Goal: Task Accomplishment & Management: Use online tool/utility

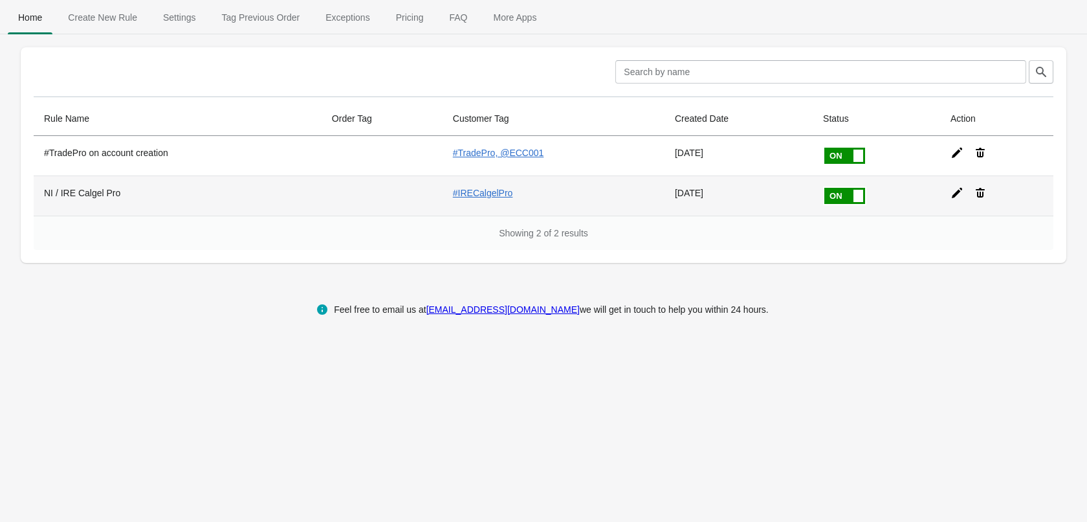
click at [85, 190] on th "NI / IRE Calgel Pro" at bounding box center [178, 195] width 288 height 40
click at [953, 197] on icon at bounding box center [957, 192] width 13 height 13
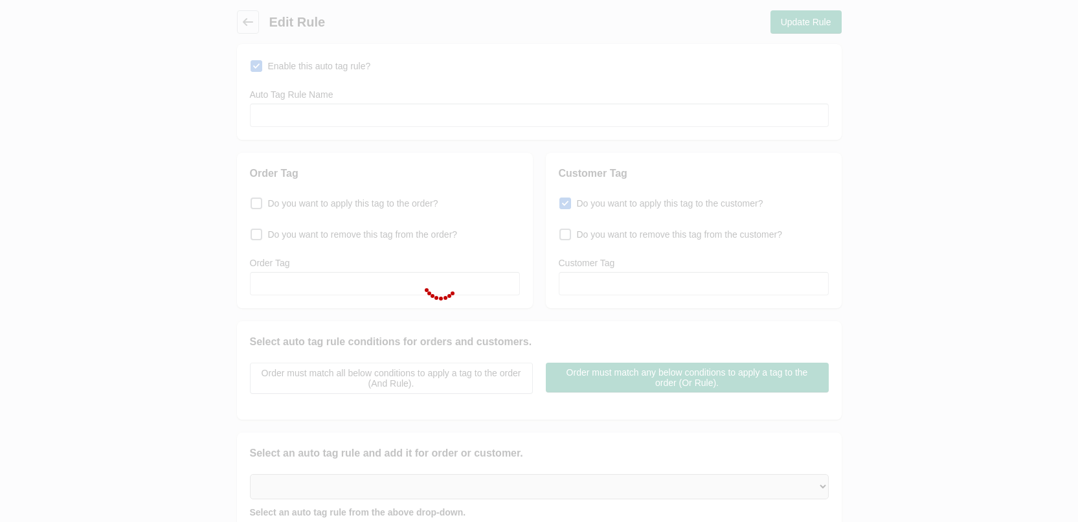
type input "NI / IRE Calgel Pro"
checkbox input "true"
type input "#IRECalgelPro"
select select "35"
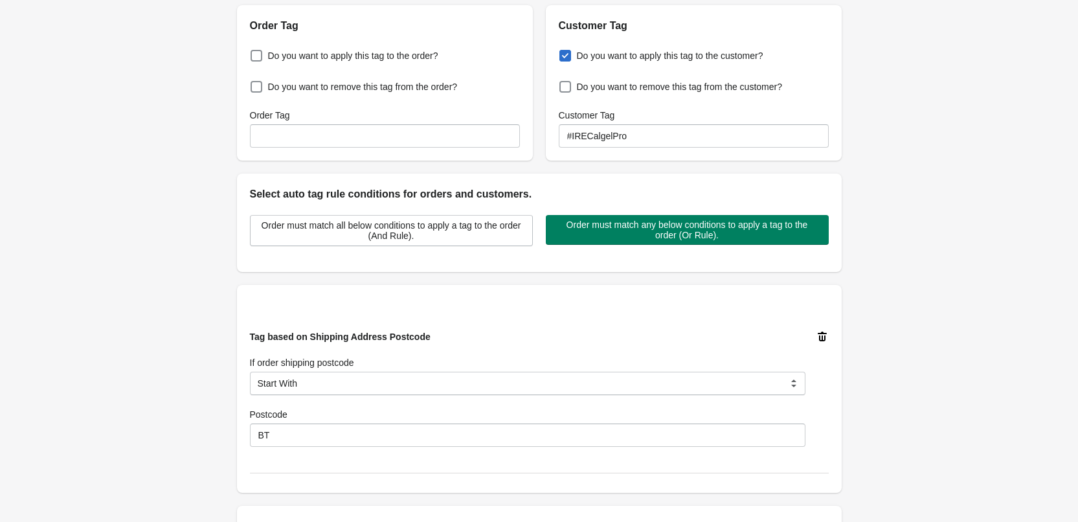
scroll to position [135, 0]
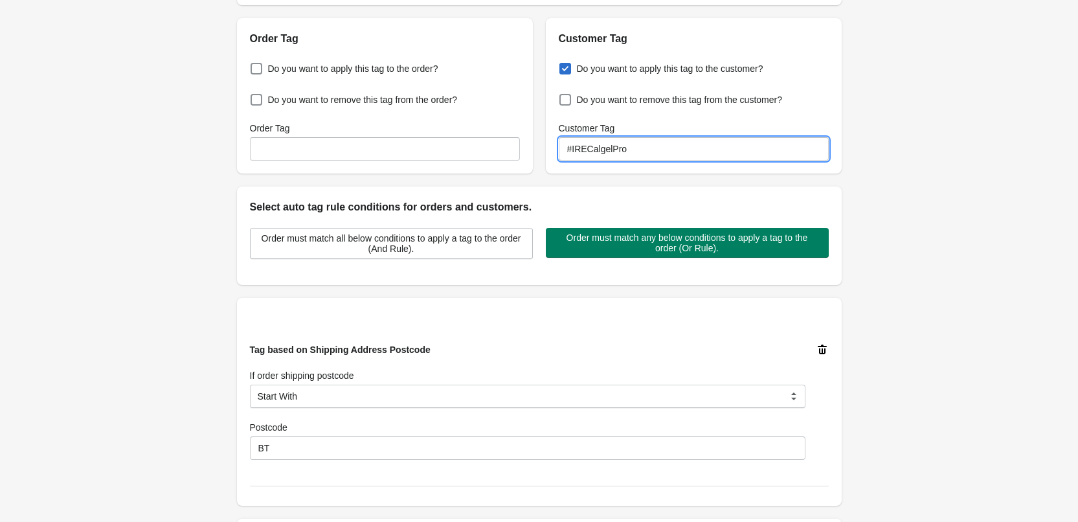
drag, startPoint x: 586, startPoint y: 153, endPoint x: 629, endPoint y: 155, distance: 42.1
click at [629, 155] on input "#IRECalgelPro" at bounding box center [694, 148] width 270 height 23
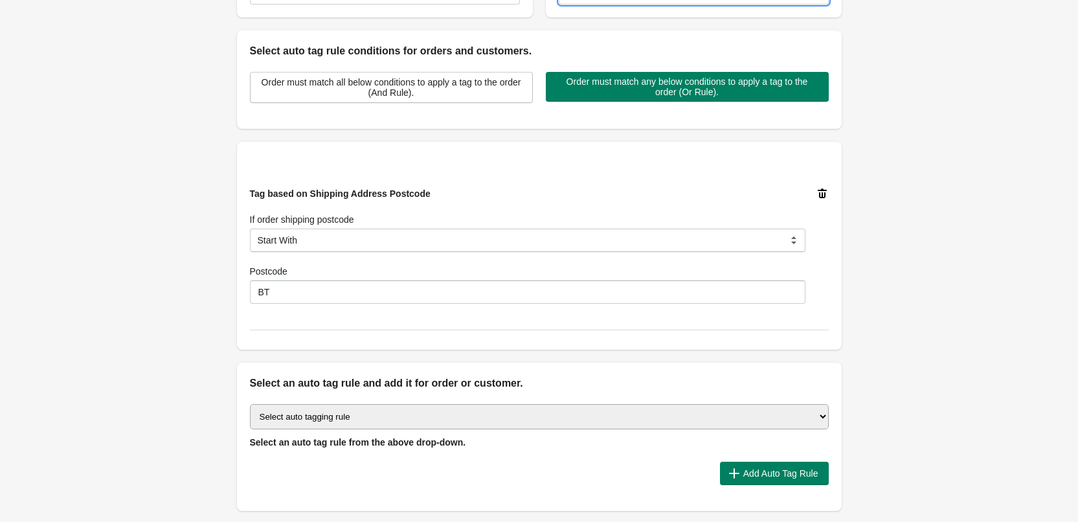
scroll to position [394, 0]
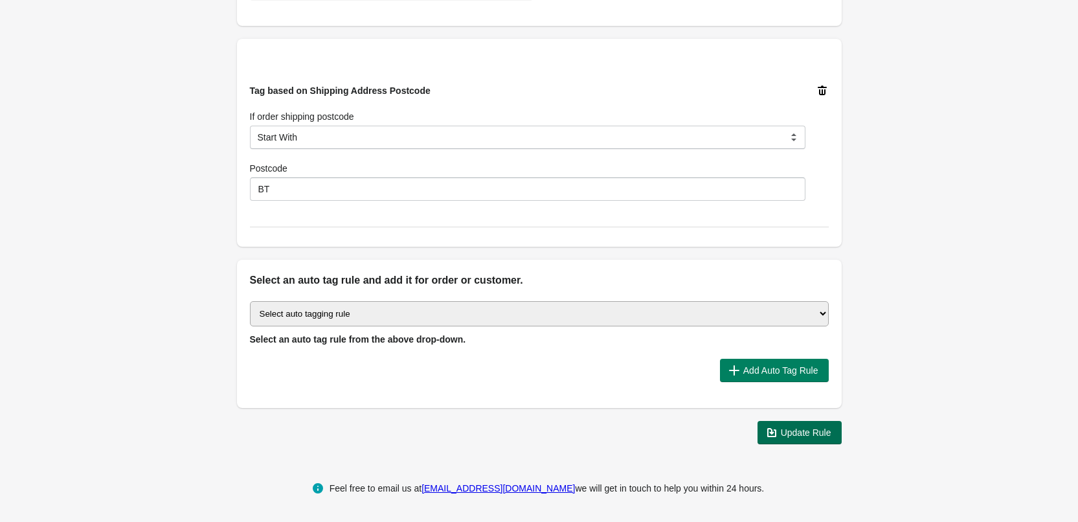
type input "#IRETradePro"
click at [779, 438] on span "Update Rule" at bounding box center [799, 432] width 63 height 13
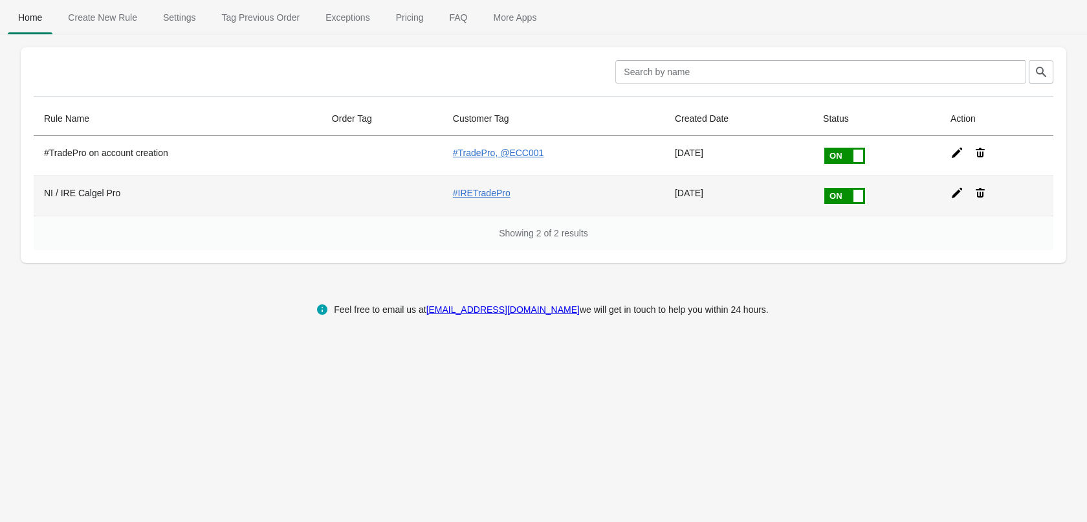
click at [955, 195] on icon at bounding box center [957, 192] width 13 height 13
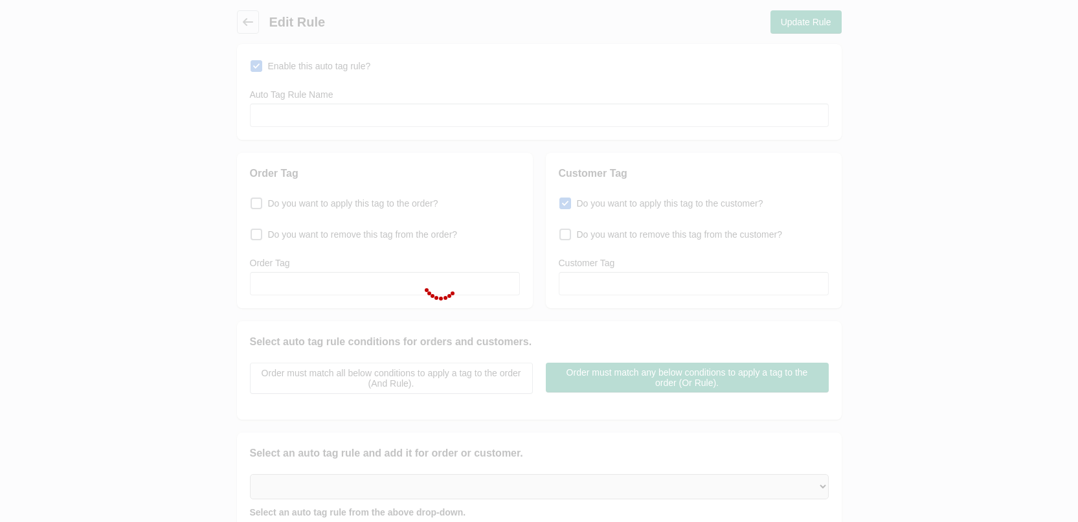
type input "NI / IRE Calgel Pro"
checkbox input "true"
type input "#IRETradePro"
select select "35"
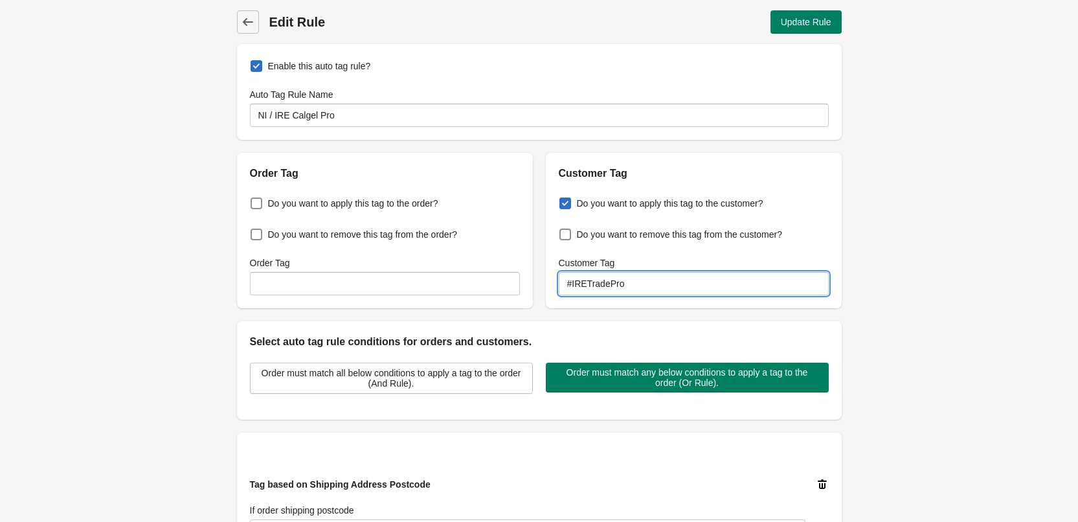
click at [663, 289] on input "#IRETradePro" at bounding box center [694, 283] width 270 height 23
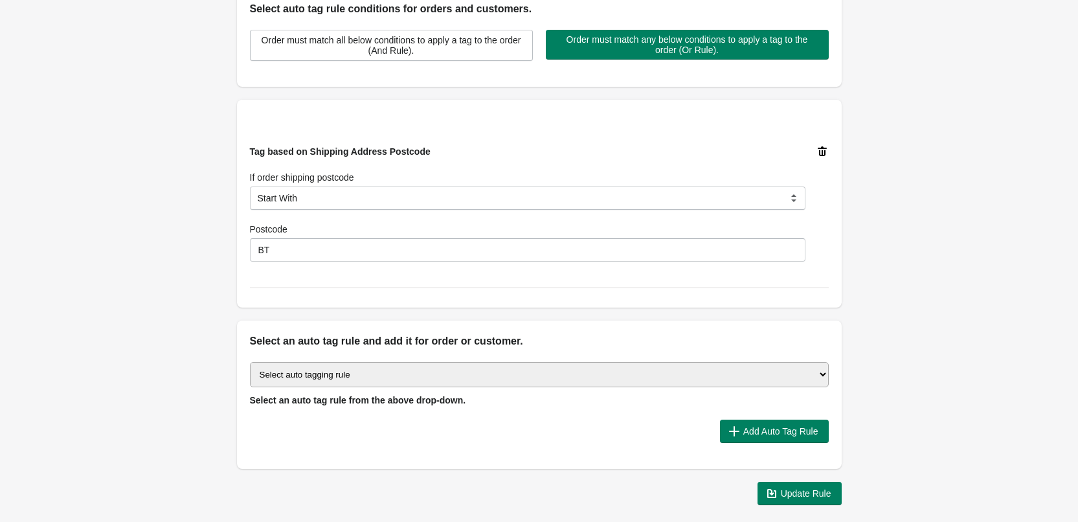
scroll to position [394, 0]
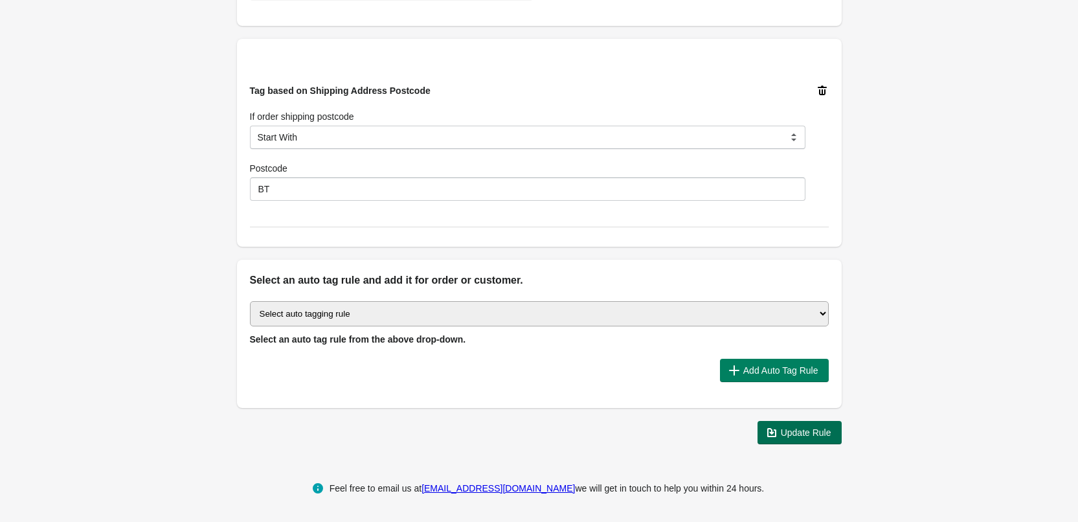
type input "#IRETradePro @ECC001"
click at [786, 432] on span "Update Rule" at bounding box center [806, 432] width 50 height 10
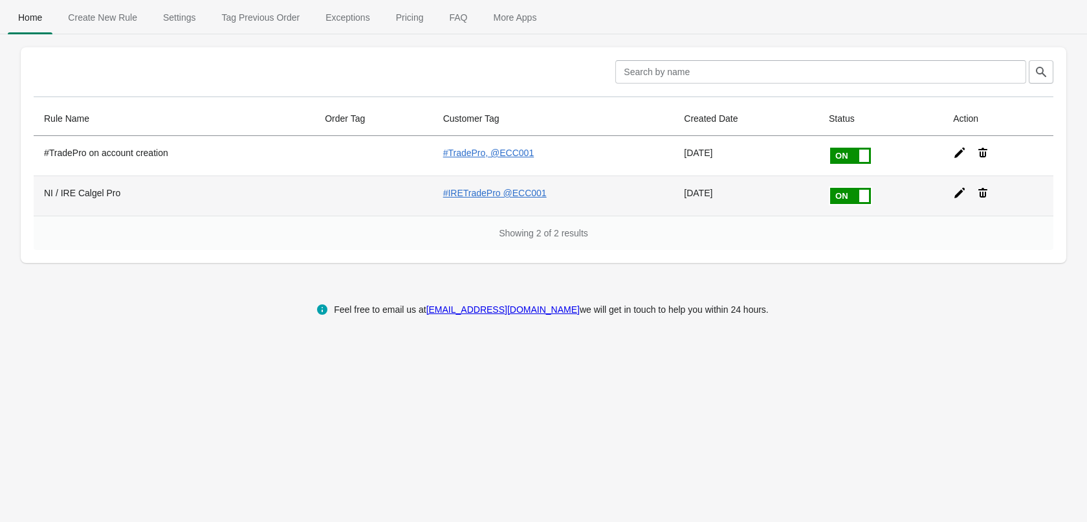
click at [953, 193] on icon at bounding box center [959, 192] width 13 height 13
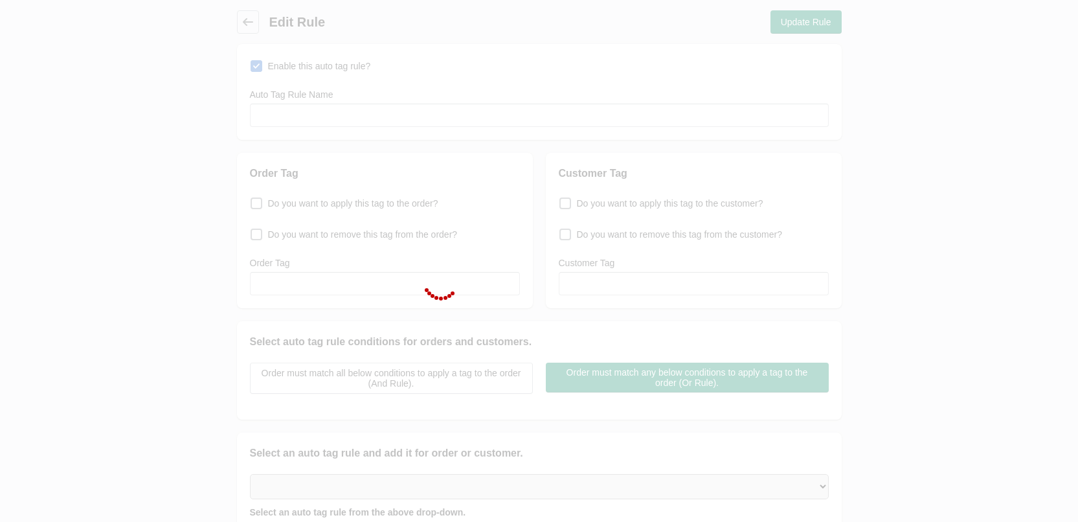
type input "NI / IRE Calgel Pro"
checkbox input "true"
type input "#IRETradePro @ECC001"
select select "35"
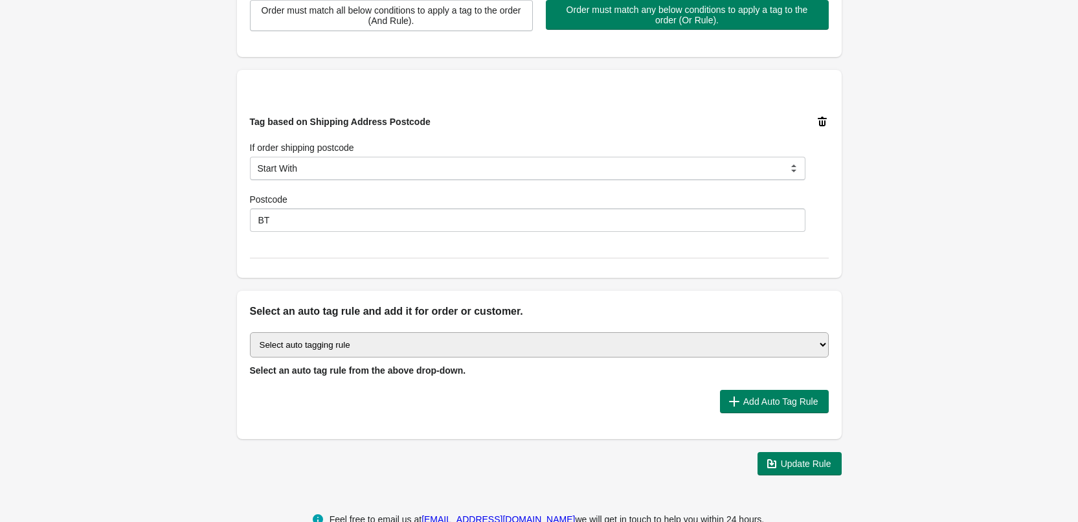
scroll to position [388, 0]
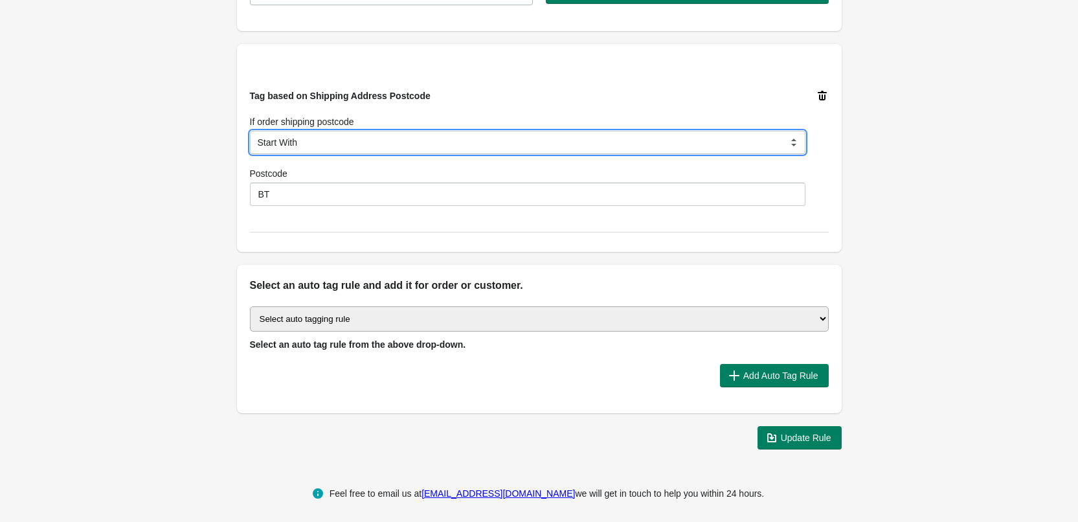
click at [385, 144] on select "Is Contain Is Not Is Either Start With" at bounding box center [527, 142] width 555 height 23
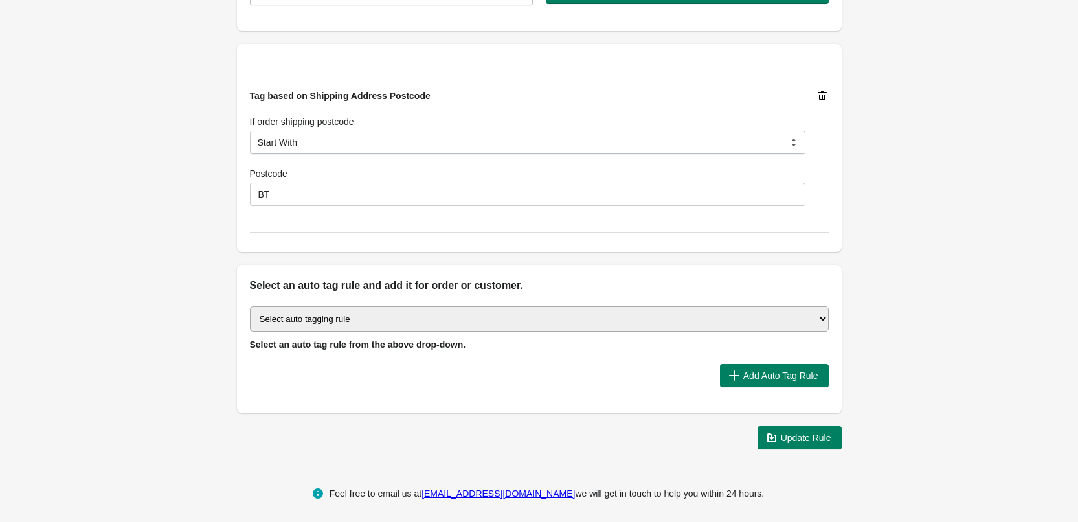
click at [145, 153] on div "Back Edit Rule Update Rule Enable this auto tag rule? Auto Tag Rule Name NI / I…" at bounding box center [539, 36] width 1078 height 848
click at [827, 95] on icon at bounding box center [822, 95] width 13 height 13
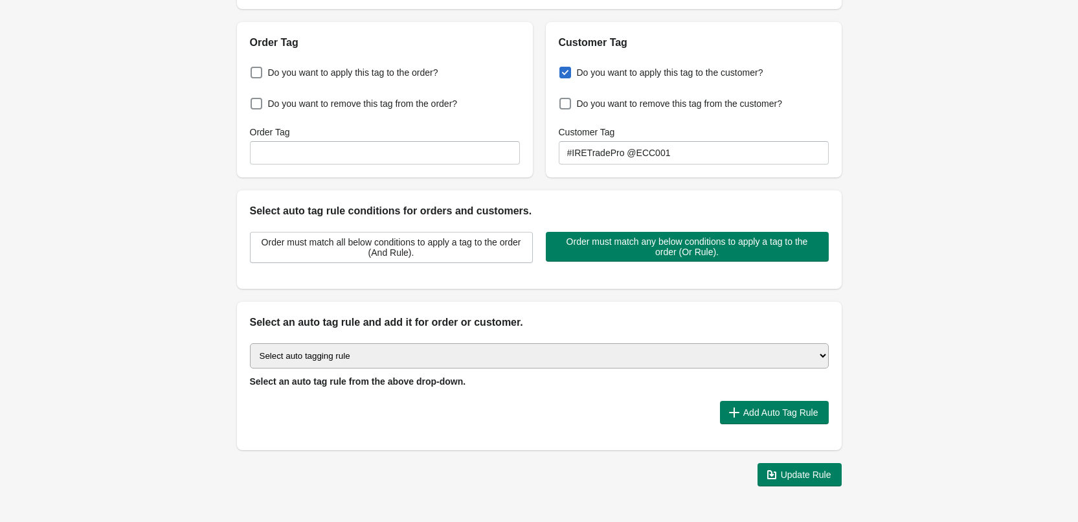
scroll to position [108, 0]
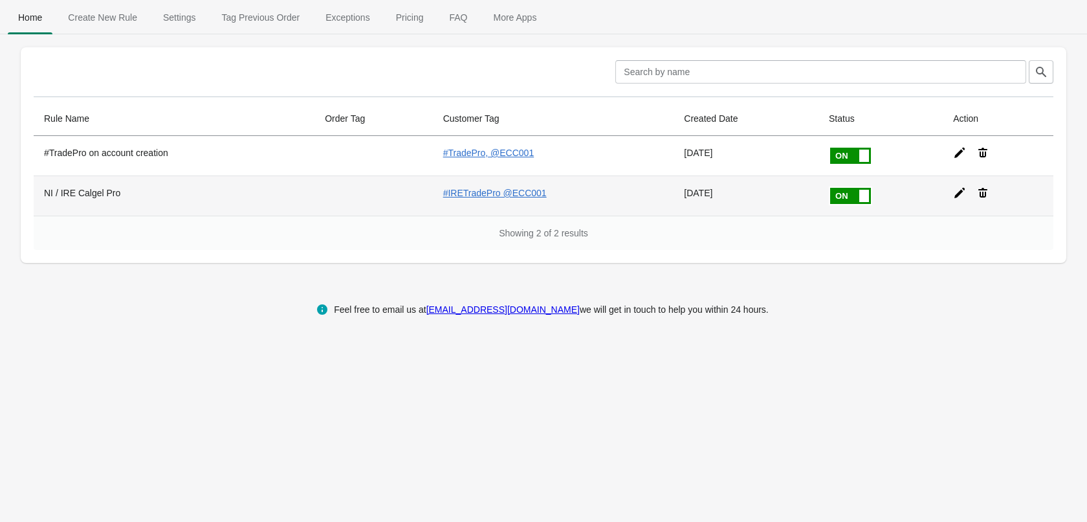
click at [960, 199] on icon at bounding box center [959, 192] width 13 height 13
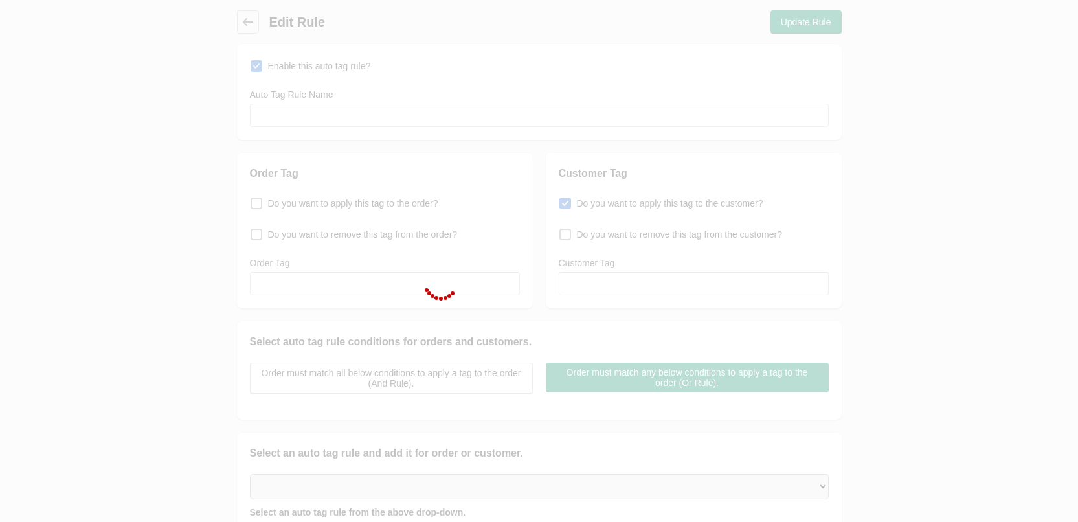
type input "NI / IRE Calgel Pro"
checkbox input "true"
type input "#IRETradePro @ECC001"
select select "35"
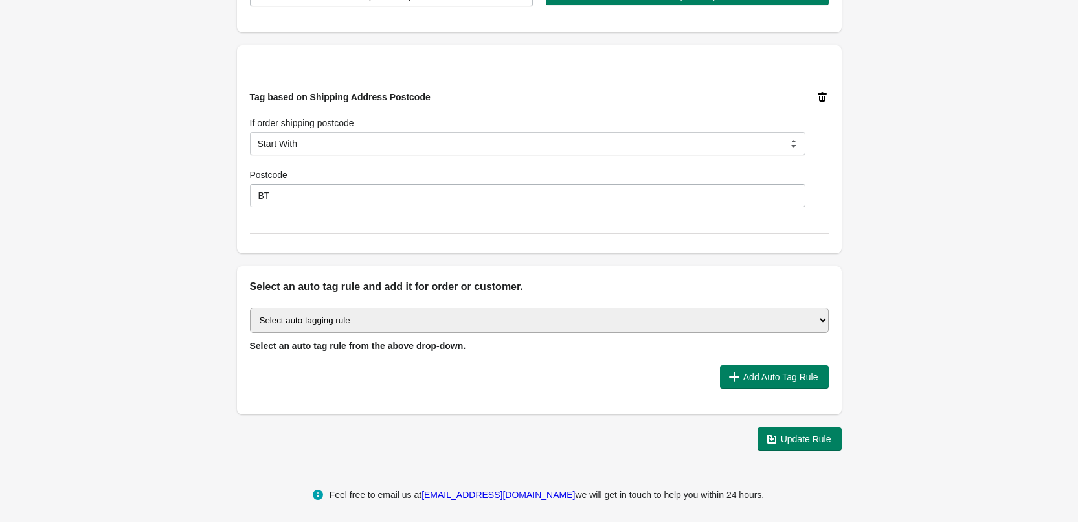
scroll to position [388, 0]
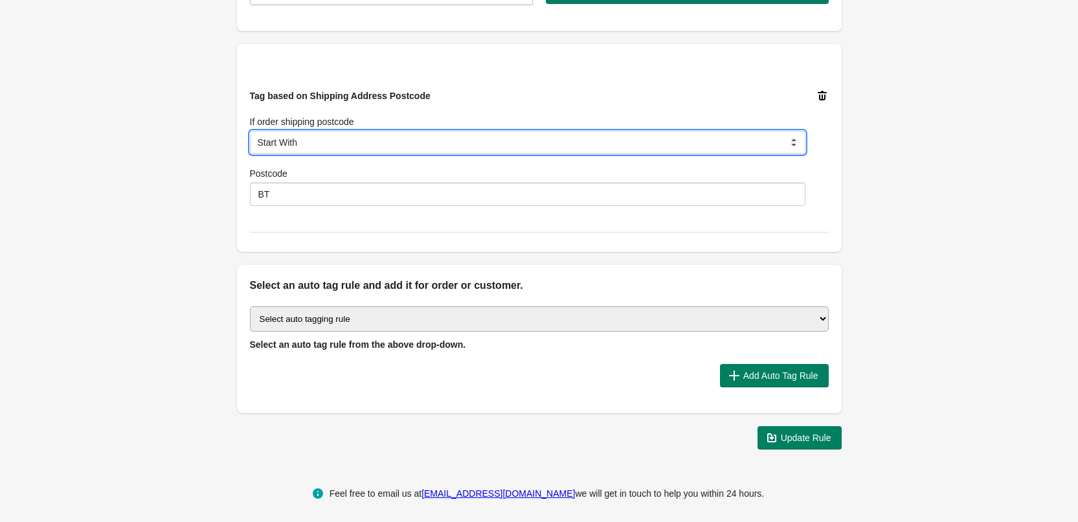
click at [385, 139] on select "Is Contain Is Not Is Either Start With" at bounding box center [527, 142] width 555 height 23
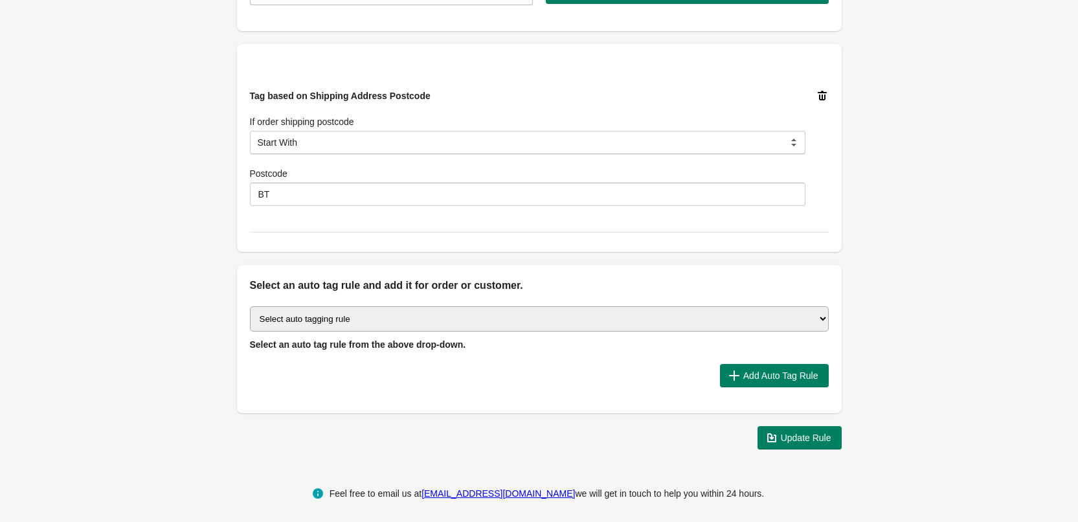
click at [827, 99] on icon at bounding box center [822, 95] width 13 height 13
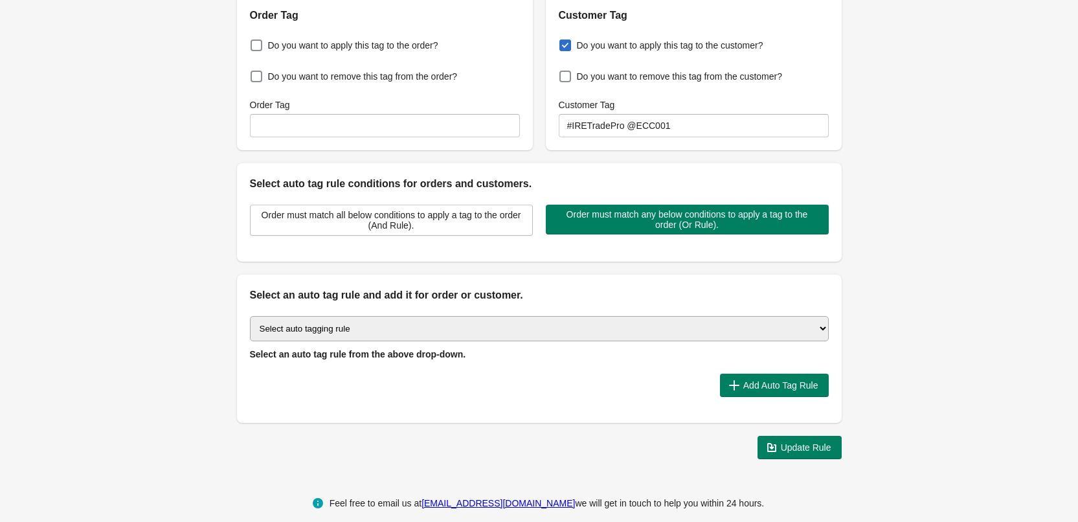
scroll to position [173, 0]
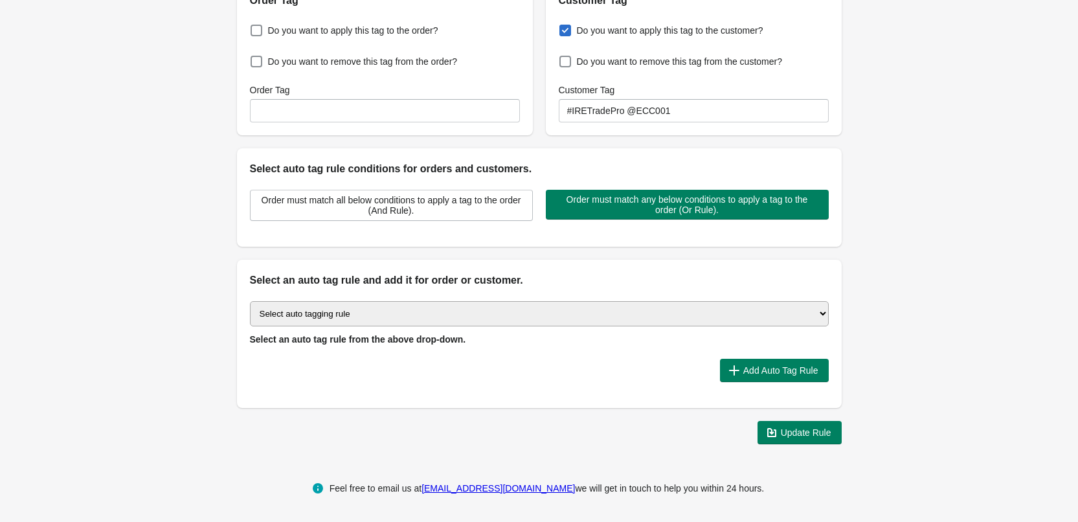
click at [469, 313] on select "Select auto tagging rule Tag by order amount Tag based on the order count (Volu…" at bounding box center [539, 313] width 579 height 25
click at [192, 165] on div "Back Edit Rule Update Rule Enable this auto tag rule? Auto Tag Rule Name NI / I…" at bounding box center [539, 140] width 1078 height 627
click at [816, 320] on select "Select auto tagging rule Tag by order amount Tag based on the order count (Volu…" at bounding box center [539, 313] width 579 height 25
click at [941, 251] on div "Back Edit Rule Update Rule Enable this auto tag rule? Auto Tag Rule Name NI / I…" at bounding box center [539, 140] width 1078 height 627
click at [517, 308] on select "Select auto tagging rule Tag by order amount Tag based on the order count (Volu…" at bounding box center [539, 313] width 579 height 25
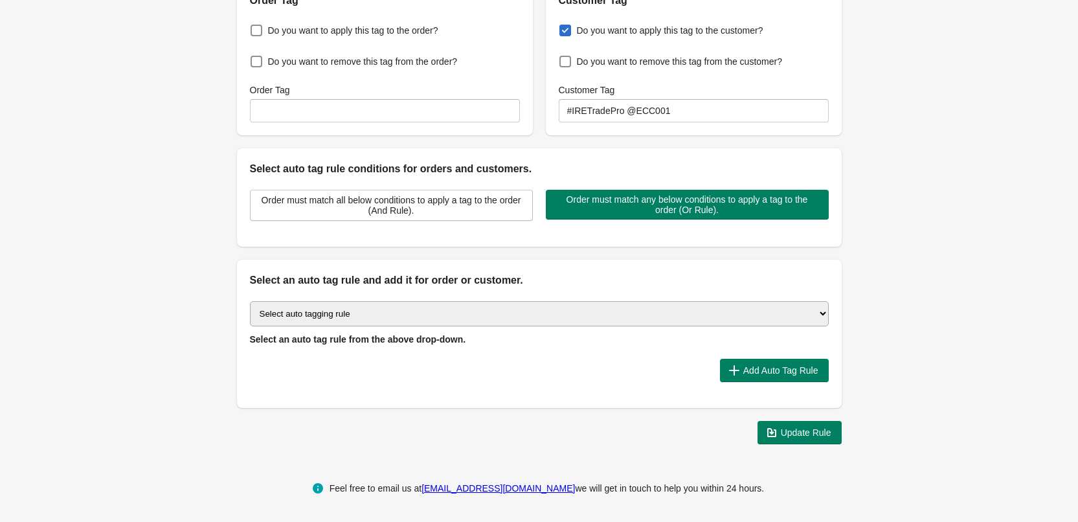
select select "43"
click at [250, 301] on select "Select auto tagging rule Tag by order amount Tag based on the order count (Volu…" at bounding box center [539, 313] width 579 height 25
click at [183, 250] on div "Back Edit Rule Update Rule Enable this auto tag rule? Auto Tag Rule Name NI / I…" at bounding box center [539, 140] width 1078 height 627
click at [748, 371] on span "Add Auto Tag Rule" at bounding box center [780, 370] width 75 height 10
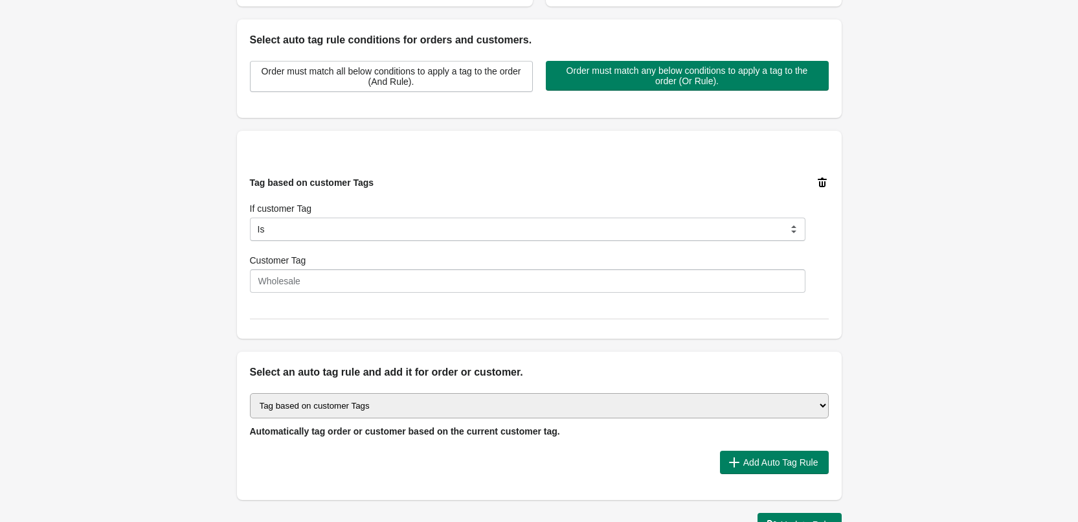
scroll to position [302, 0]
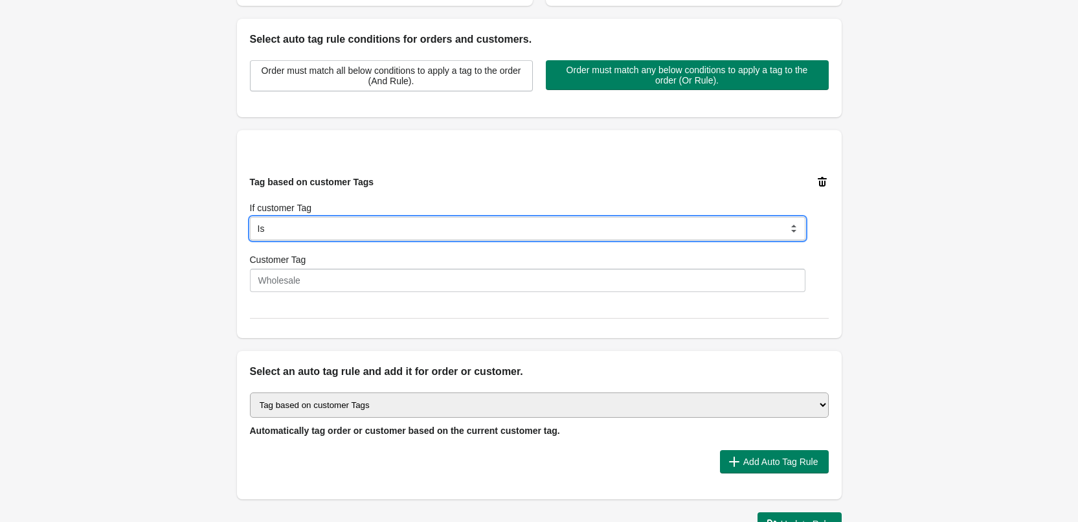
click at [318, 219] on select "Is Contain Is Not Is Not Contain Start With" at bounding box center [527, 228] width 555 height 23
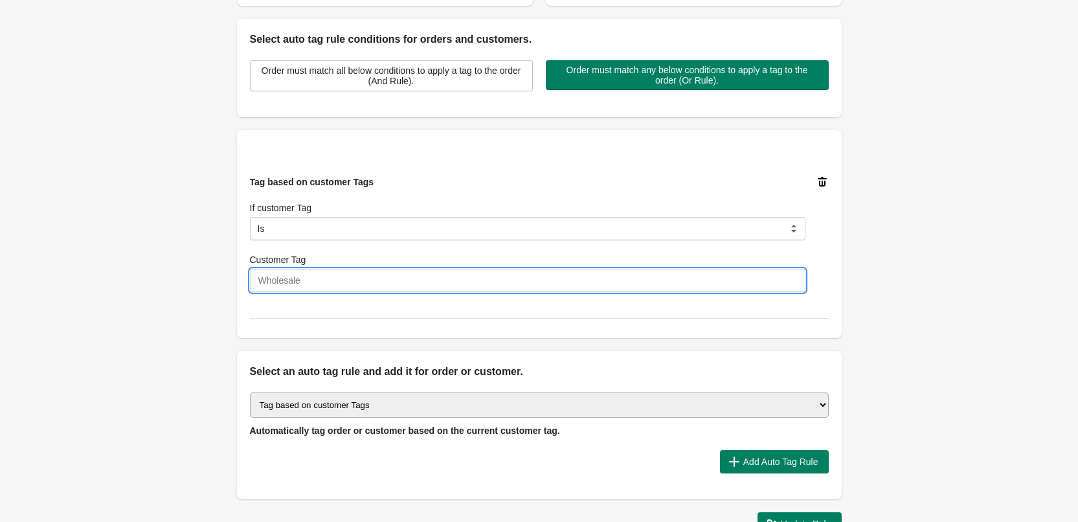
click at [313, 275] on input "Customer Tag" at bounding box center [527, 280] width 555 height 23
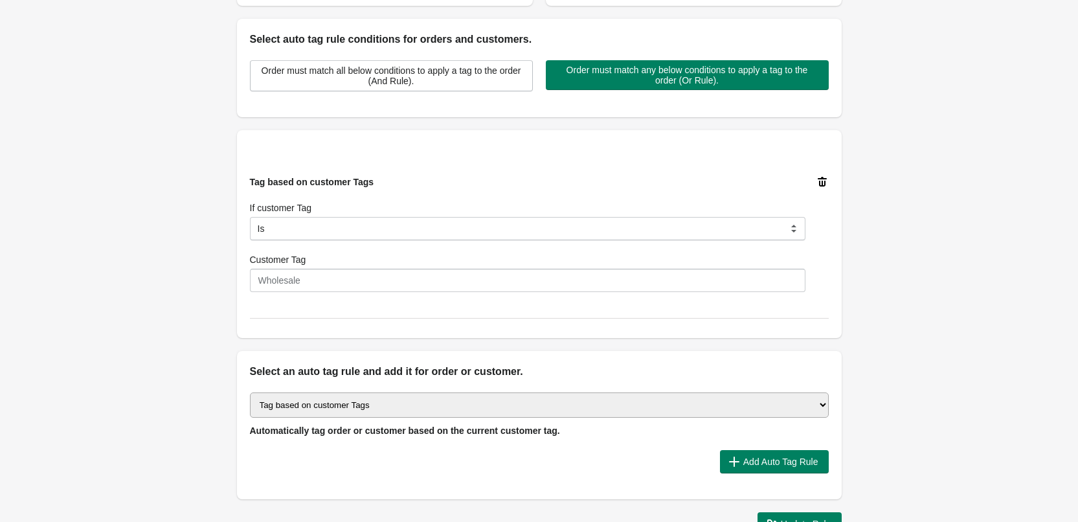
click at [167, 241] on div "Back Edit Rule Update Rule Enable this auto tag rule? Auto Tag Rule Name NI / I…" at bounding box center [539, 122] width 1078 height 848
click at [370, 408] on select "Select auto tagging rule Tag by order amount Tag based on the order count (Volu…" at bounding box center [539, 404] width 579 height 25
click at [368, 403] on select "Select auto tagging rule Tag by order amount Tag based on the order count (Volu…" at bounding box center [539, 404] width 579 height 25
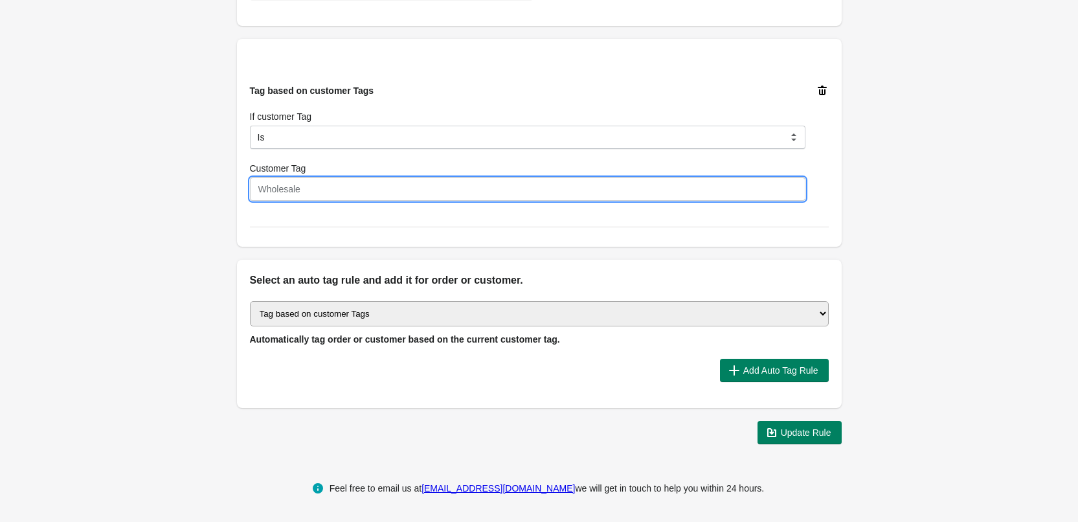
click at [318, 181] on input "Customer Tag" at bounding box center [527, 188] width 555 height 23
drag, startPoint x: 300, startPoint y: 192, endPoint x: 208, endPoint y: 195, distance: 92.0
click at [210, 195] on div "Back Edit Rule Update Rule Enable this auto tag rule? Auto Tag Rule Name NI / I…" at bounding box center [539, 30] width 1078 height 848
paste input "hern Ireland and Ireland"
type input "Northern Ireland and Ireland"
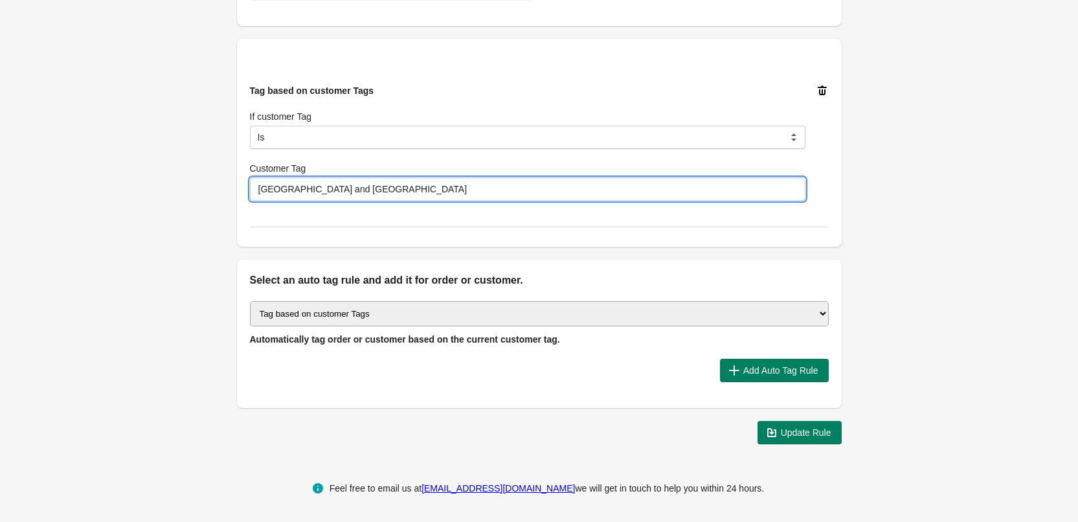
click at [182, 236] on div "Back Edit Rule Update Rule Enable this auto tag rule? Auto Tag Rule Name NI / I…" at bounding box center [539, 30] width 1078 height 848
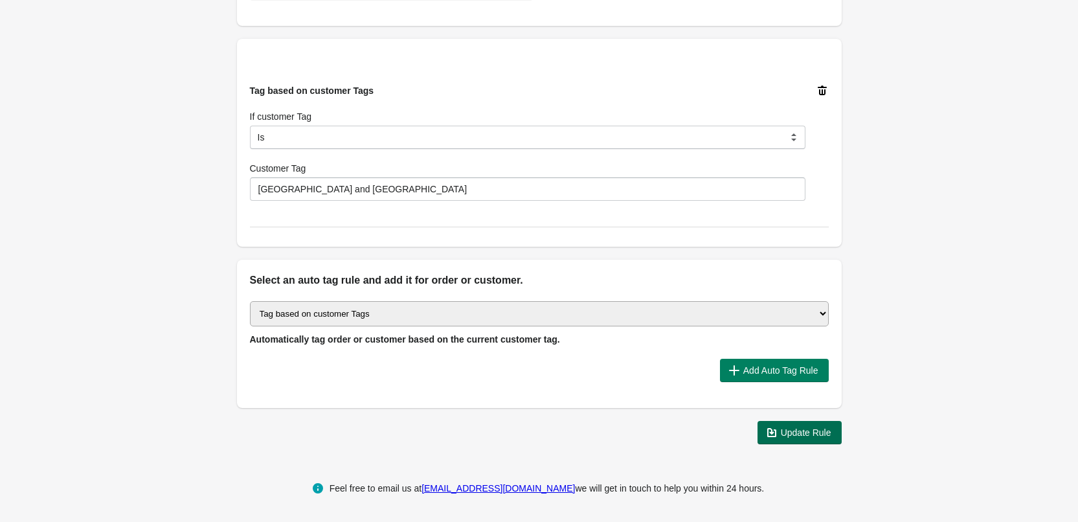
click at [789, 436] on span "Update Rule" at bounding box center [806, 432] width 50 height 10
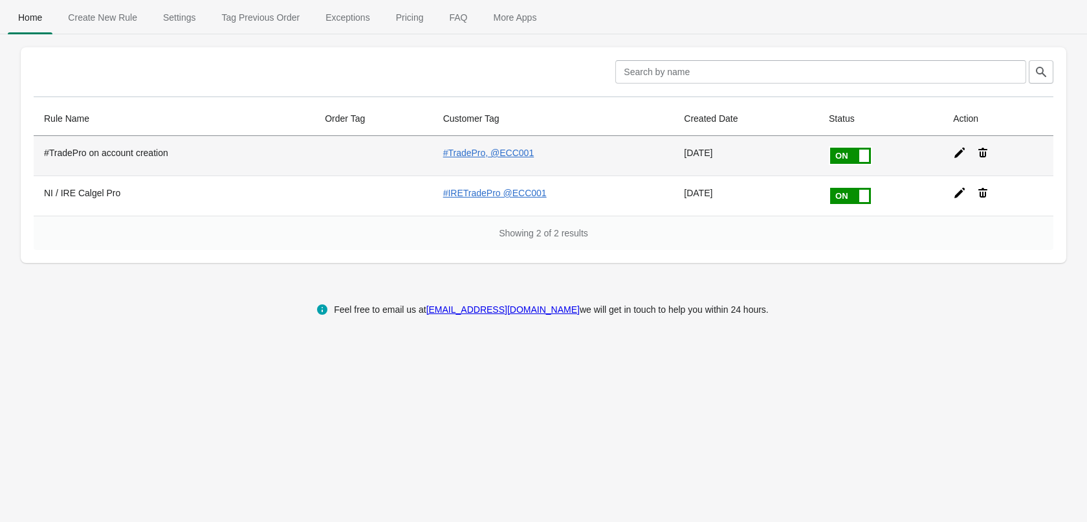
click at [957, 151] on icon at bounding box center [960, 153] width 10 height 10
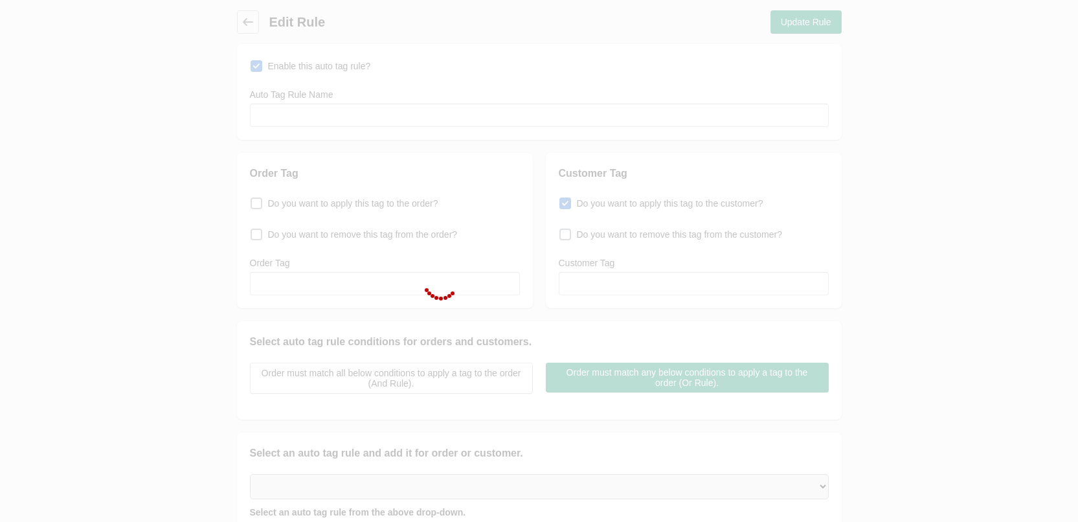
type input "#TradePro on account creation"
checkbox input "true"
type input "#TradePro, @ECC001"
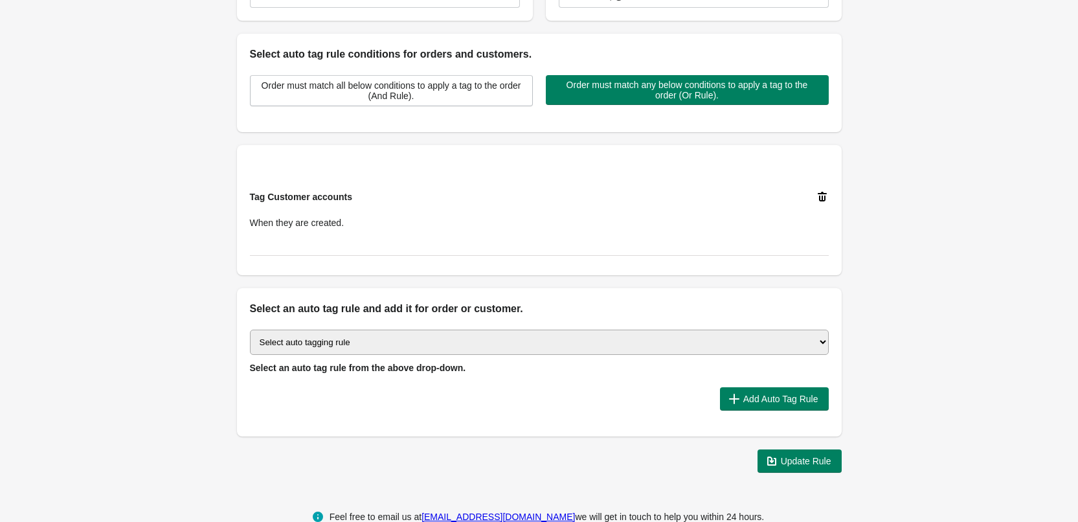
scroll to position [316, 0]
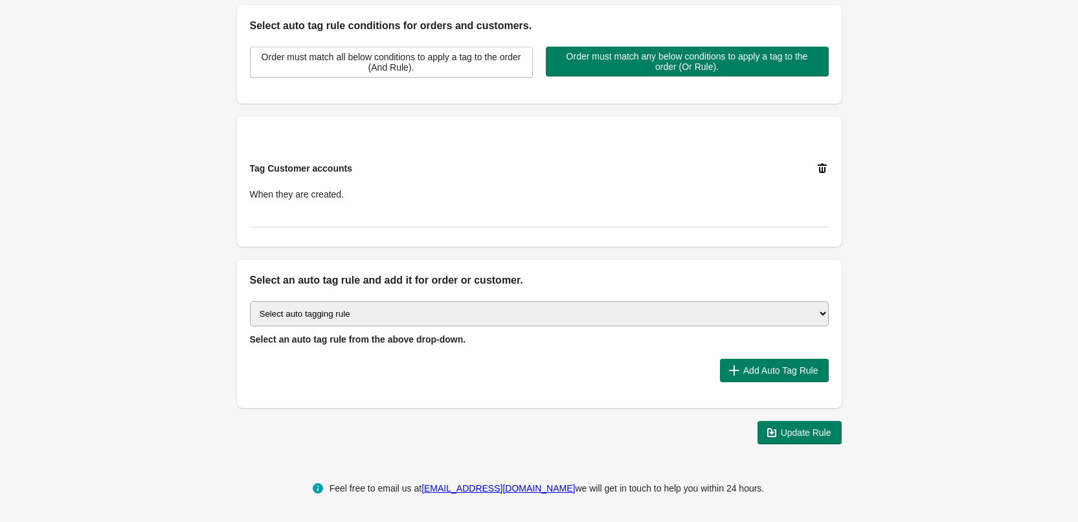
click at [449, 320] on select "Select auto tagging rule Tag by order amount Tag based on the order count (Volu…" at bounding box center [539, 313] width 579 height 25
click at [110, 248] on div "Back Edit Rule Update Rule Enable this auto tag rule? Auto Tag Rule Name #Trade…" at bounding box center [539, 69] width 1078 height 770
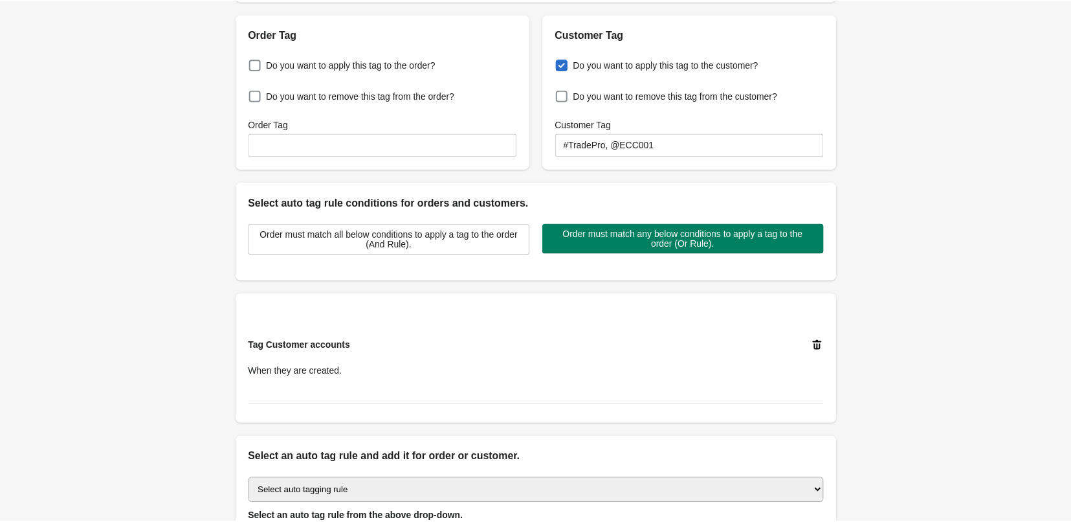
scroll to position [0, 0]
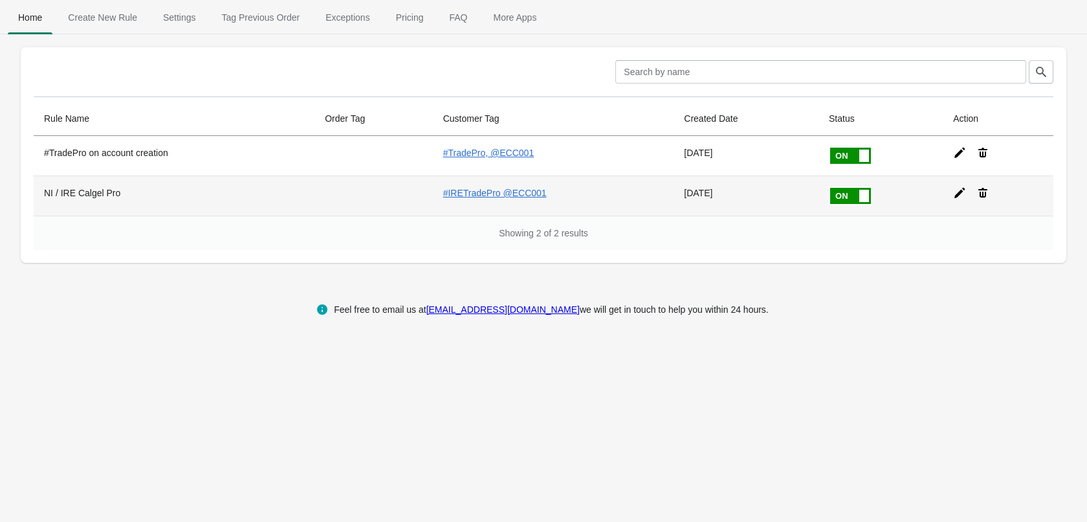
click at [956, 194] on icon at bounding box center [960, 193] width 10 height 10
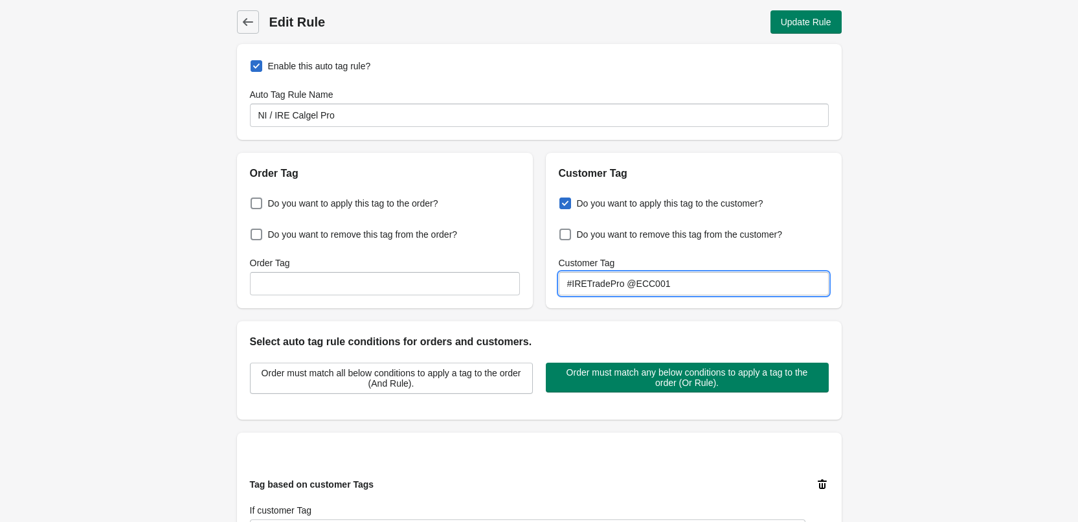
click at [620, 287] on input "#IRETradePro @ECC001" at bounding box center [694, 283] width 270 height 23
type input "#IRETradePro, @ECC001"
click at [811, 25] on span "Update Rule" at bounding box center [806, 22] width 50 height 10
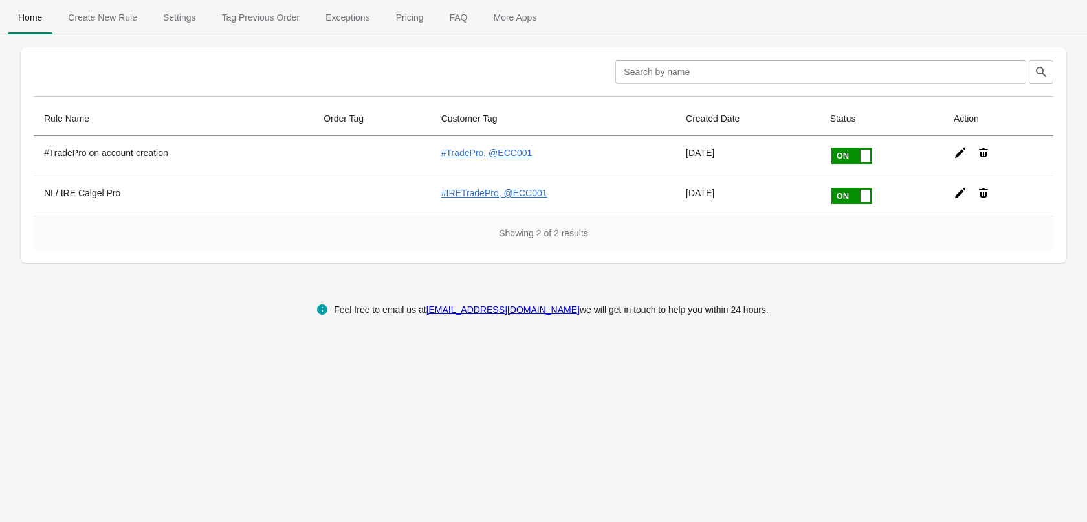
click at [769, 417] on div "Home Create New Rule Settings Tag Previous Order Exceptions Pricing FAQ More Ap…" at bounding box center [543, 261] width 1087 height 522
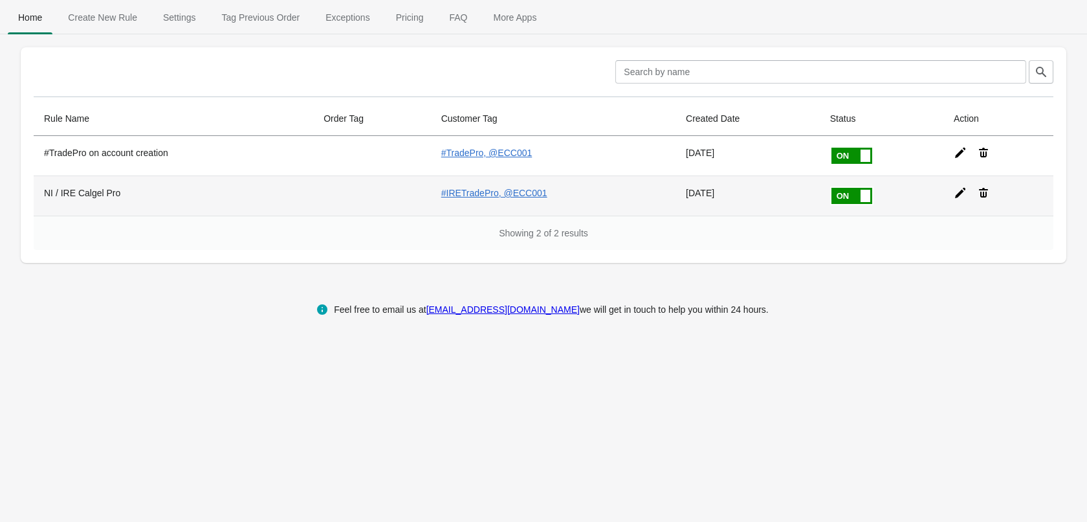
click at [957, 195] on icon at bounding box center [960, 193] width 10 height 10
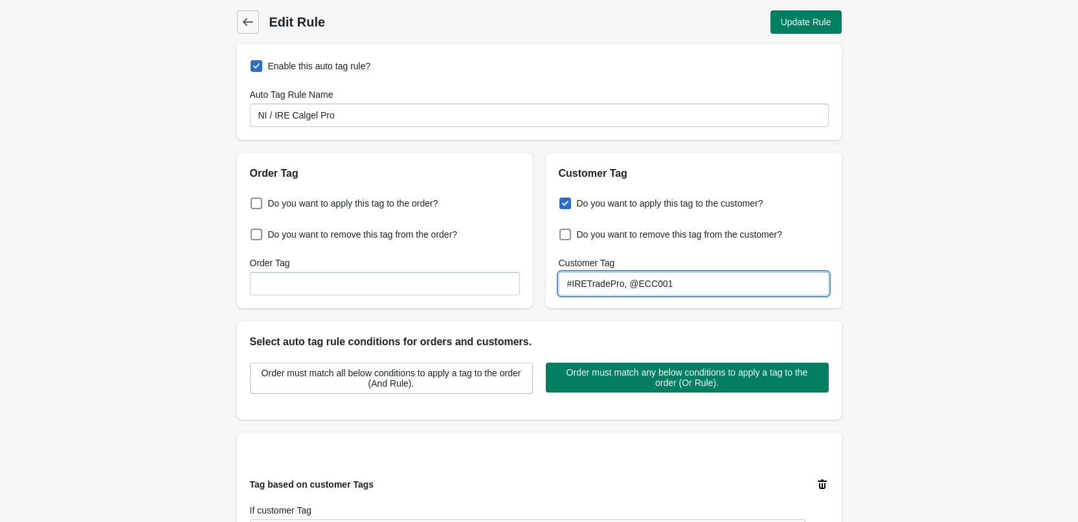
drag, startPoint x: 619, startPoint y: 289, endPoint x: 723, endPoint y: 288, distance: 103.6
click at [723, 289] on input "#IRETradePro, @ECC001" at bounding box center [694, 283] width 270 height 23
type input "#IRETradePro"
click at [784, 32] on button "Update Rule" at bounding box center [805, 21] width 71 height 23
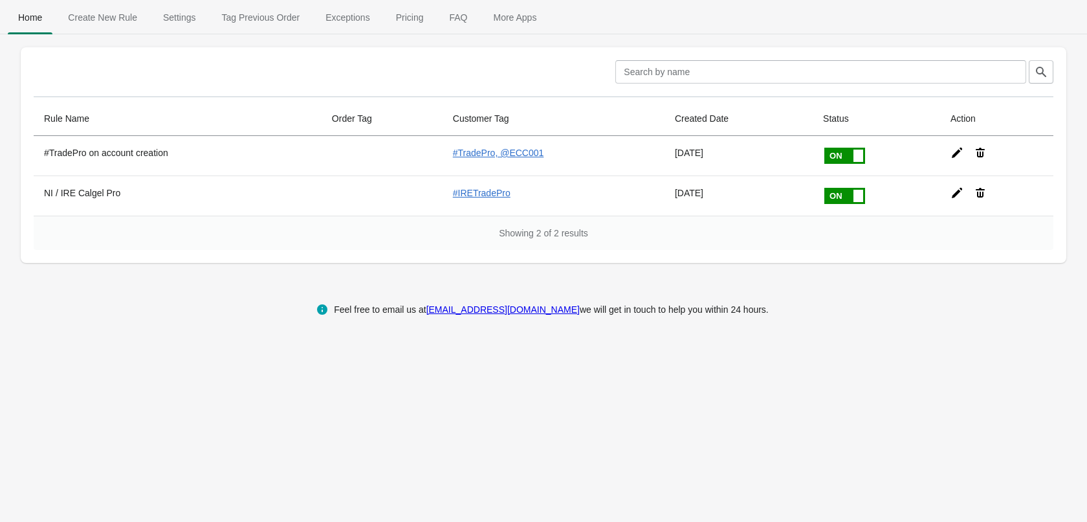
click at [223, 316] on div "Feel free to email us at support@appondemands.com we will get in touch to help …" at bounding box center [544, 309] width 1062 height 41
drag, startPoint x: 260, startPoint y: 357, endPoint x: 262, endPoint y: 348, distance: 8.8
click at [260, 354] on div "Home Create New Rule Settings Tag Previous Order Exceptions Pricing FAQ More Ap…" at bounding box center [543, 261] width 1087 height 522
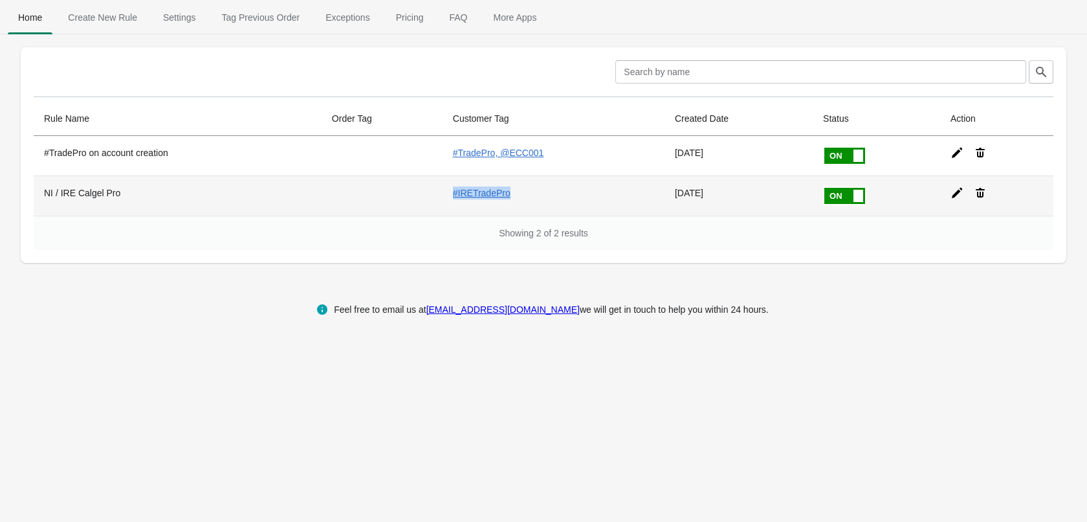
drag, startPoint x: 521, startPoint y: 197, endPoint x: 459, endPoint y: 202, distance: 62.3
click at [459, 201] on td "#IRETradePro" at bounding box center [554, 195] width 222 height 40
copy link "#IRETradePro"
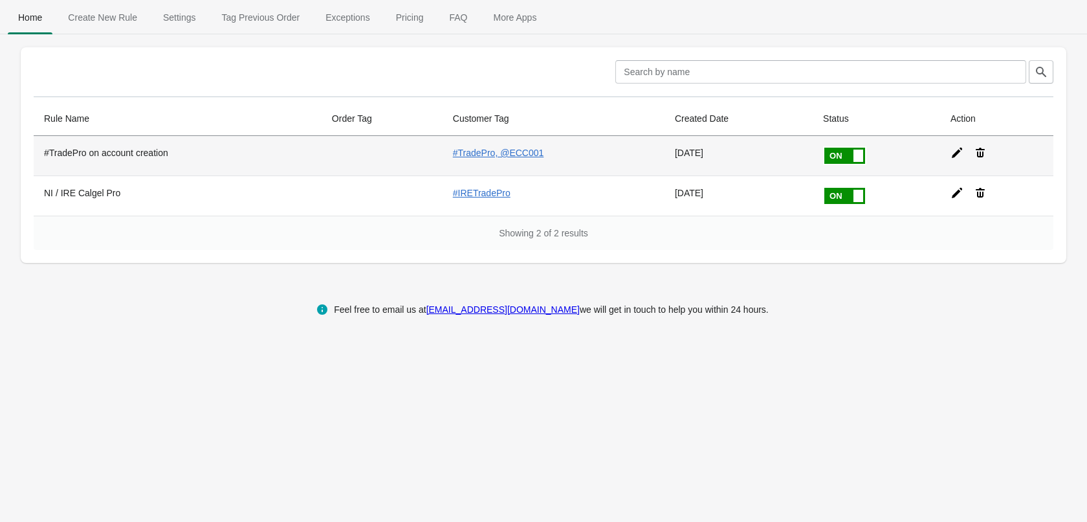
click at [953, 153] on icon at bounding box center [957, 153] width 10 height 10
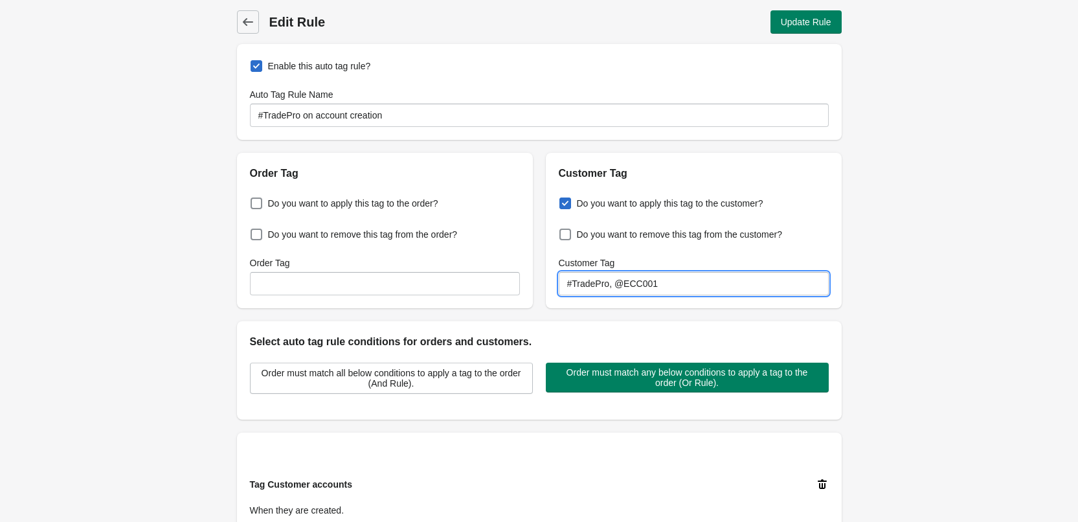
drag, startPoint x: 613, startPoint y: 283, endPoint x: 515, endPoint y: 274, distance: 98.1
click at [518, 278] on div "Order Tag Do you want to apply this tag to the order? Do you want to remove thi…" at bounding box center [533, 225] width 618 height 166
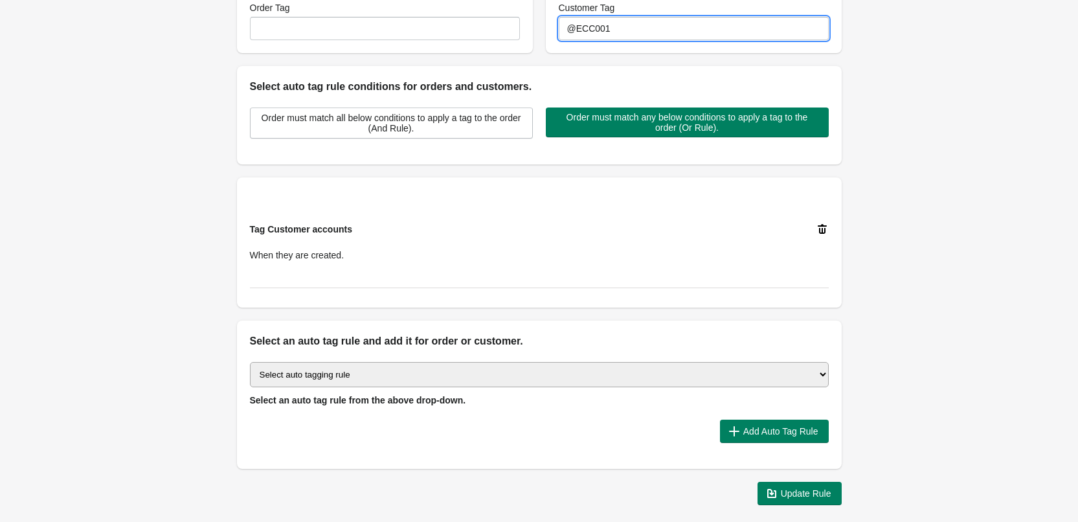
scroll to position [316, 0]
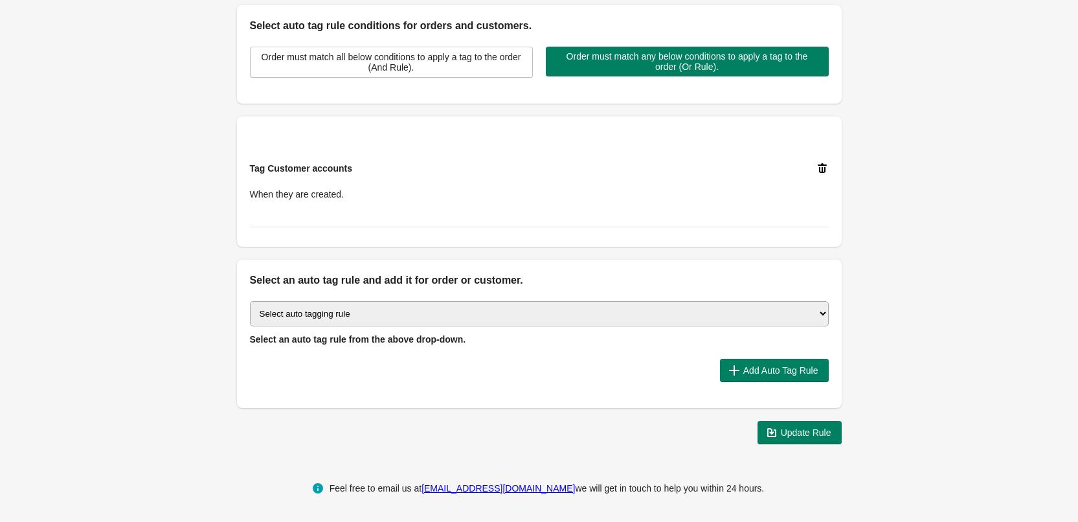
type input "@ECC001"
click at [417, 318] on select "Select auto tagging rule Tag by order amount Tag based on the order count (Volu…" at bounding box center [539, 313] width 579 height 25
click at [944, 145] on div "Back Edit Rule Update Rule Enable this auto tag rule? Auto Tag Rule Name #Trade…" at bounding box center [539, 69] width 1078 height 770
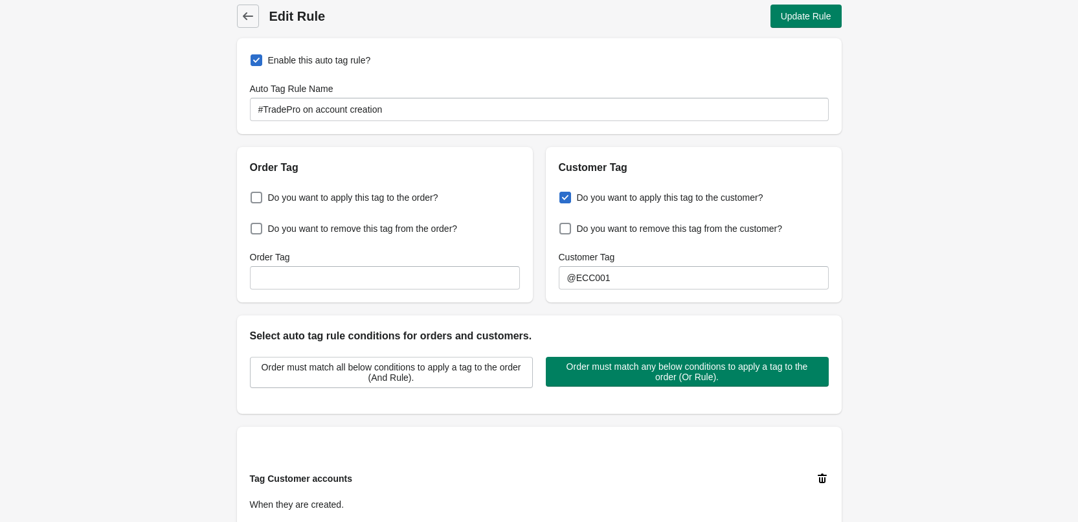
scroll to position [0, 0]
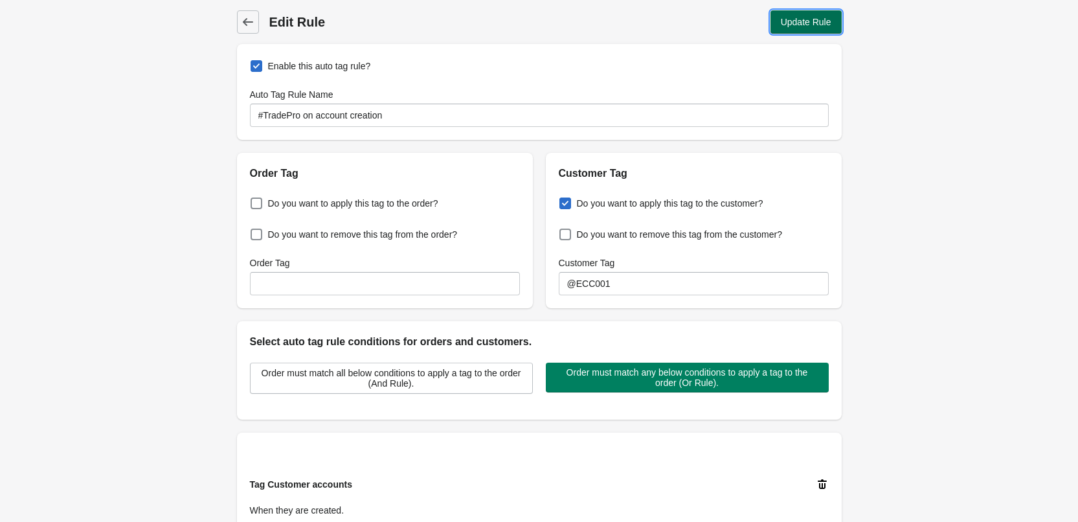
click at [814, 27] on span "Update Rule" at bounding box center [806, 22] width 50 height 10
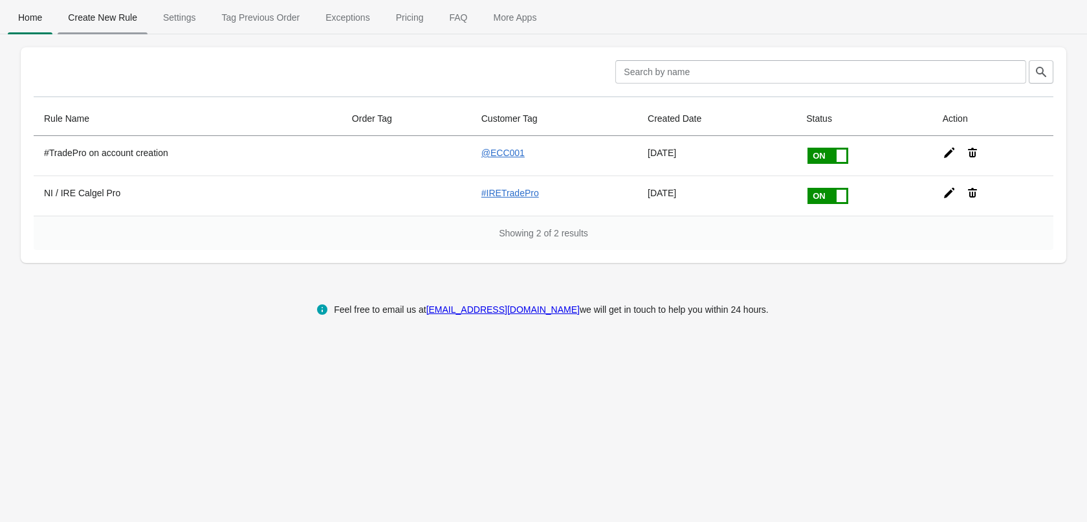
click at [110, 17] on span "Create New Rule" at bounding box center [103, 17] width 90 height 23
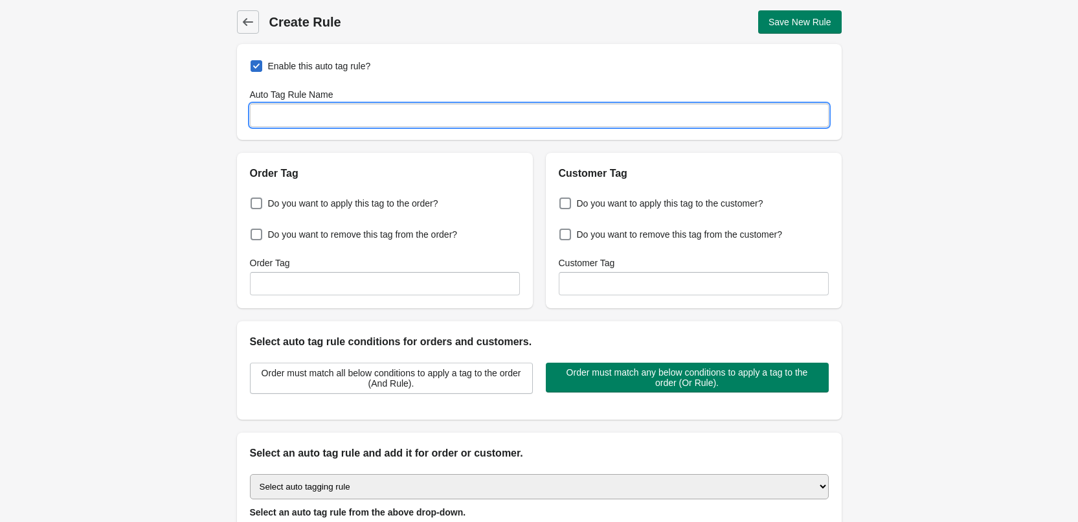
click at [305, 118] on input "Auto Tag Rule Name" at bounding box center [539, 115] width 579 height 23
type input "UK Excluding NI/IRE"
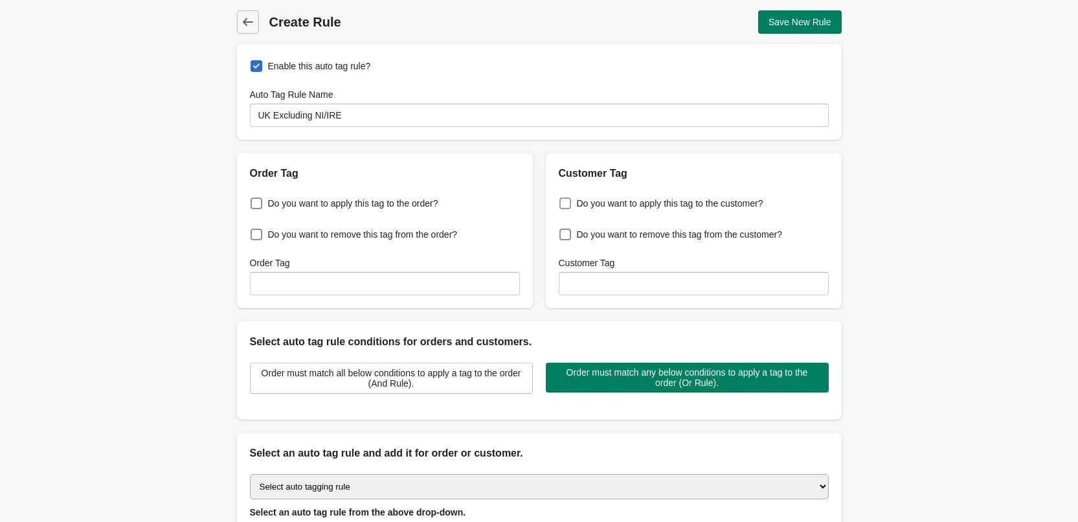
click at [564, 201] on span at bounding box center [565, 203] width 12 height 12
click at [563, 200] on input "Do you want to apply this tag to the customer?" at bounding box center [562, 199] width 1 height 1
checkbox input "true"
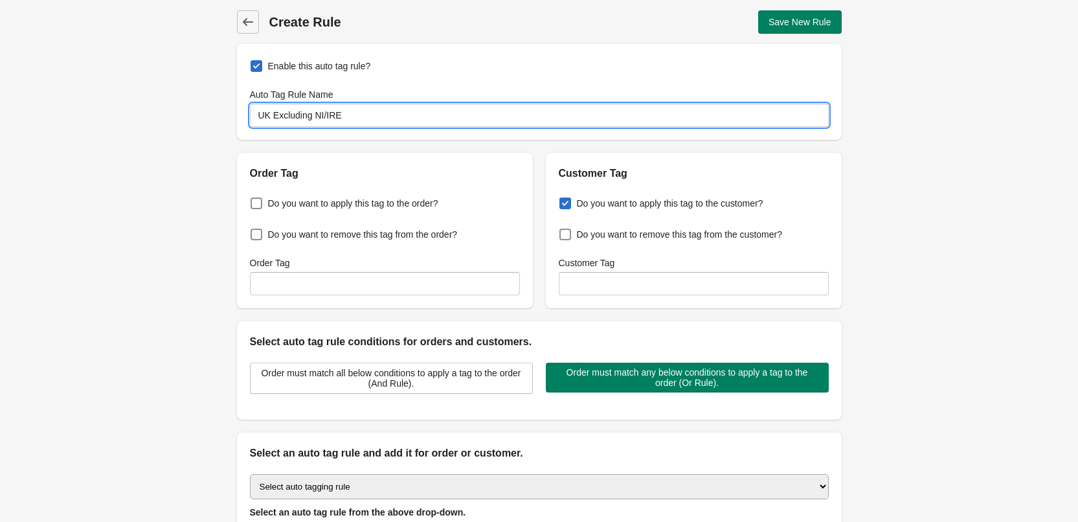
click at [252, 112] on input "UK Excluding NI/IRE" at bounding box center [539, 115] width 579 height 23
type input "#Trade Pro - UK Excluding NI/IRE"
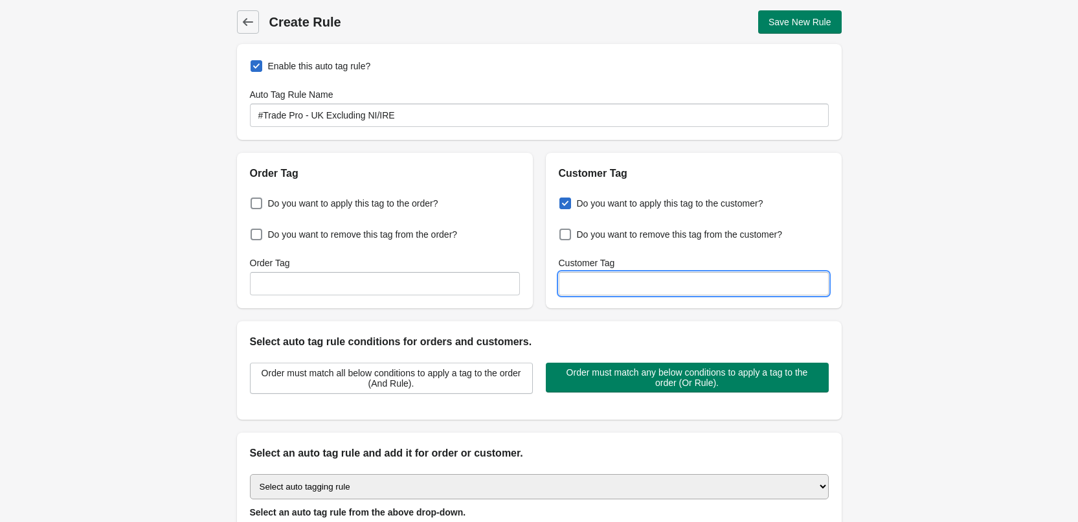
click at [747, 289] on input "Customer Tag" at bounding box center [694, 283] width 270 height 23
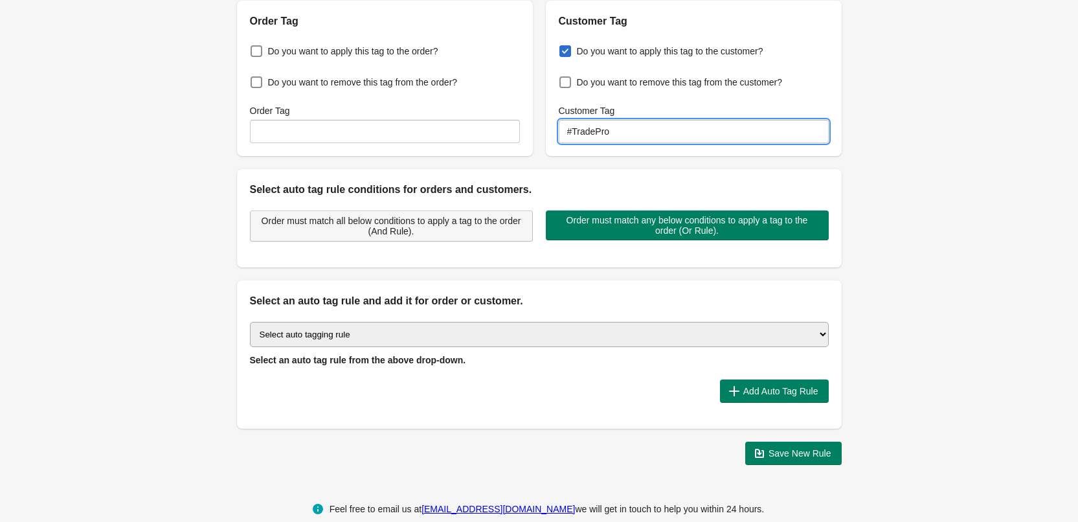
scroll to position [173, 0]
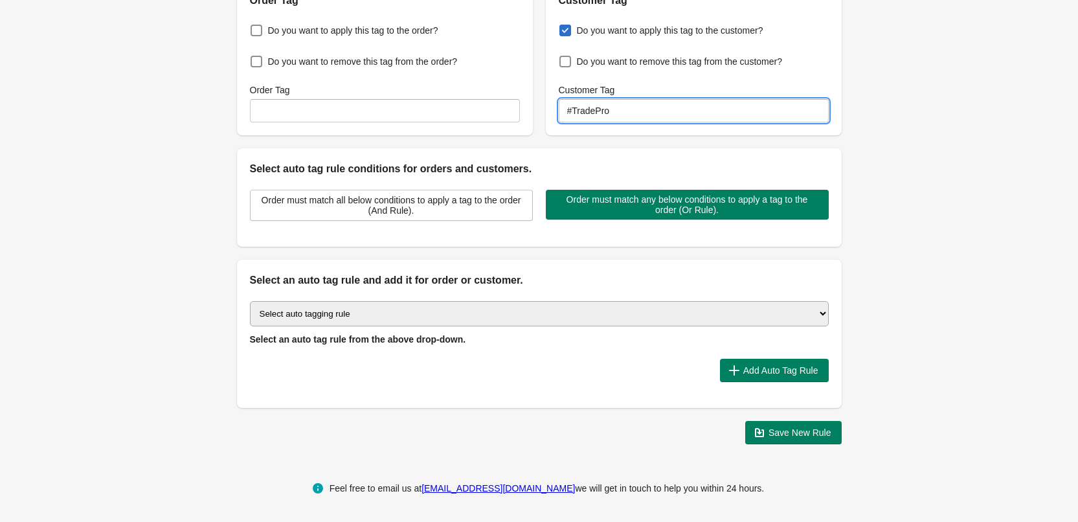
type input "#TradePro"
click at [342, 325] on select "Select auto tagging rule Tag by order amount Tag based on the order count (Volu…" at bounding box center [539, 313] width 579 height 25
select select "43"
click at [250, 301] on select "Select auto tagging rule Tag by order amount Tag based on the order count (Volu…" at bounding box center [539, 313] width 579 height 25
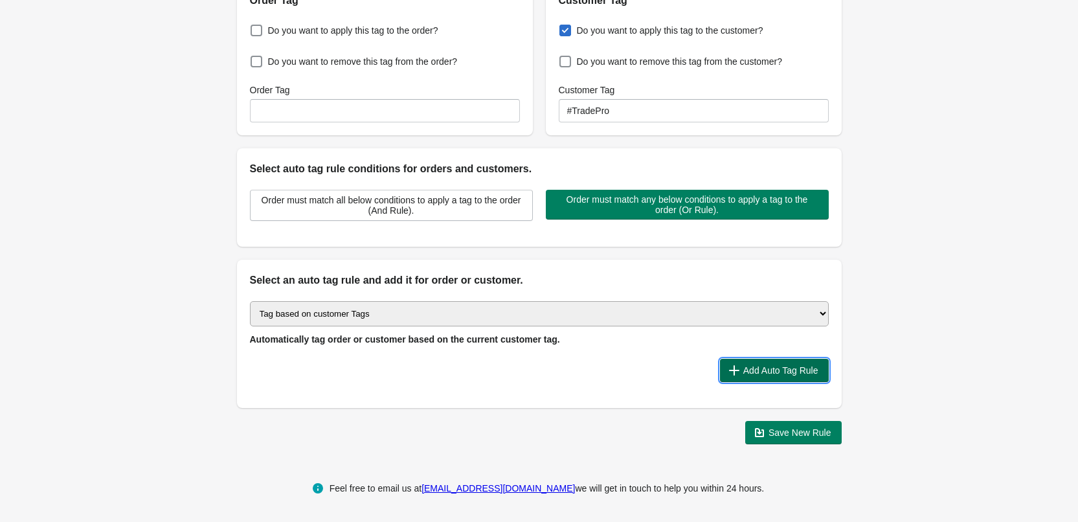
click at [781, 372] on span "Add Auto Tag Rule" at bounding box center [780, 370] width 75 height 10
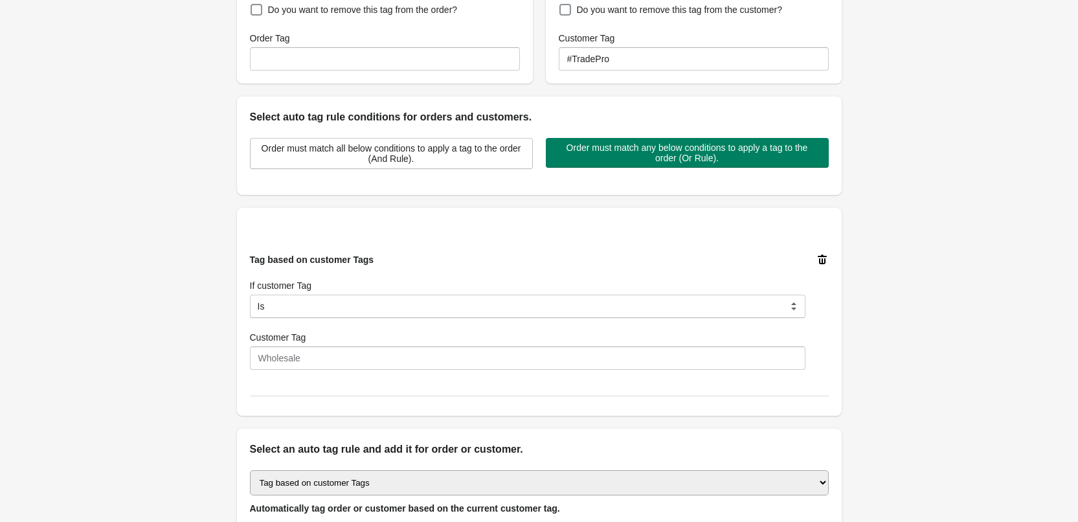
scroll to position [302, 0]
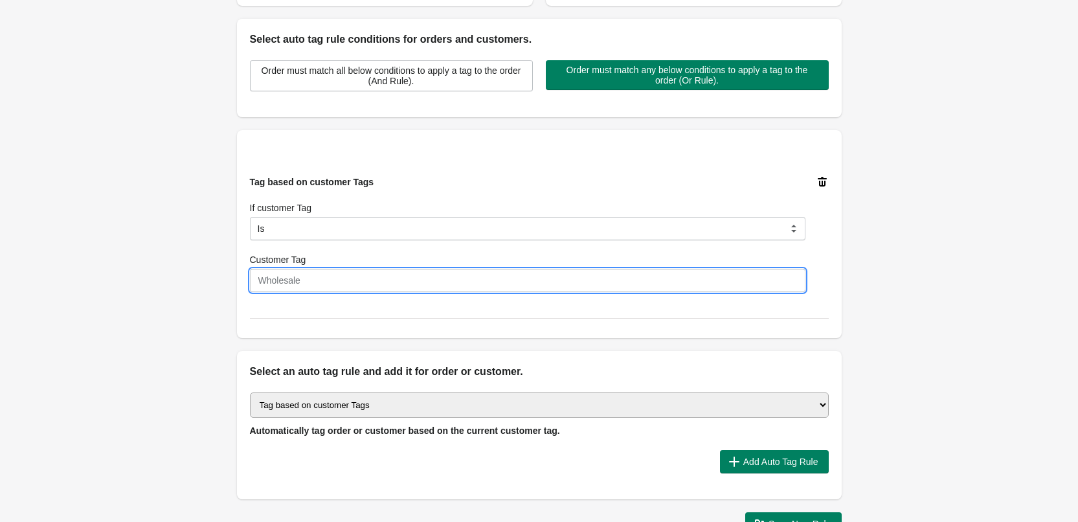
click at [302, 285] on input "Customer Tag" at bounding box center [527, 280] width 555 height 23
paste input "UK excluding [GEOGRAPHIC_DATA]"
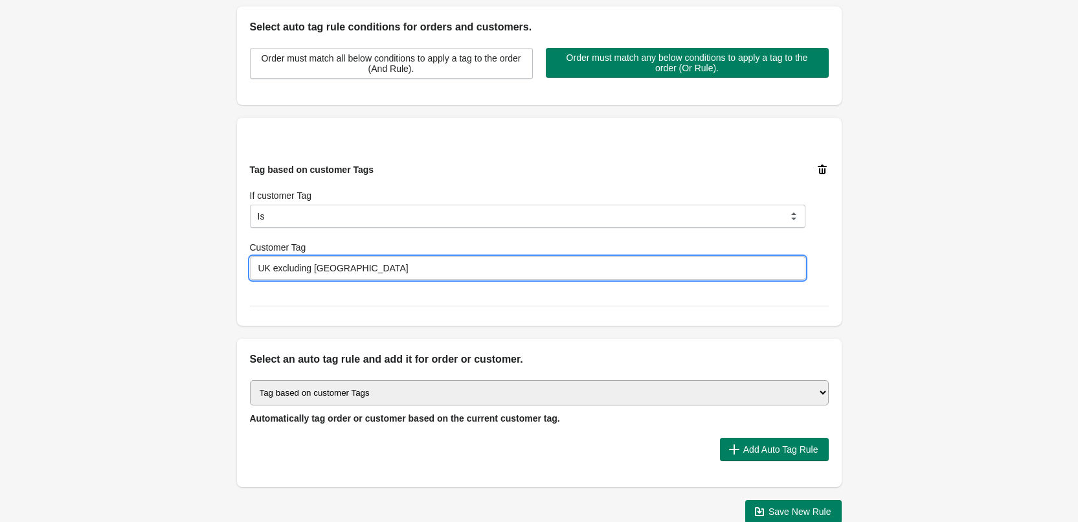
scroll to position [394, 0]
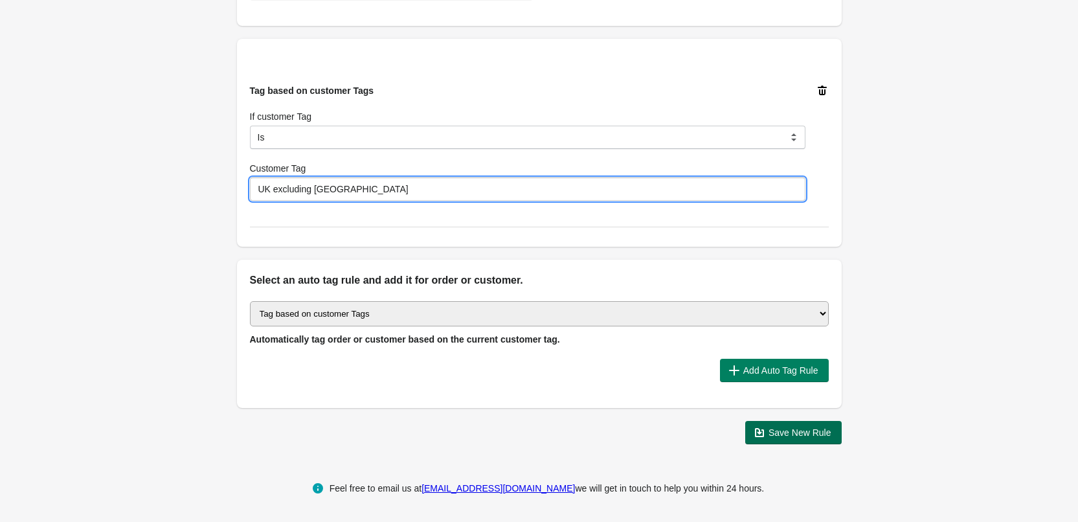
type input "UK excluding [GEOGRAPHIC_DATA]"
click at [777, 427] on span "Save New Rule" at bounding box center [799, 432] width 63 height 10
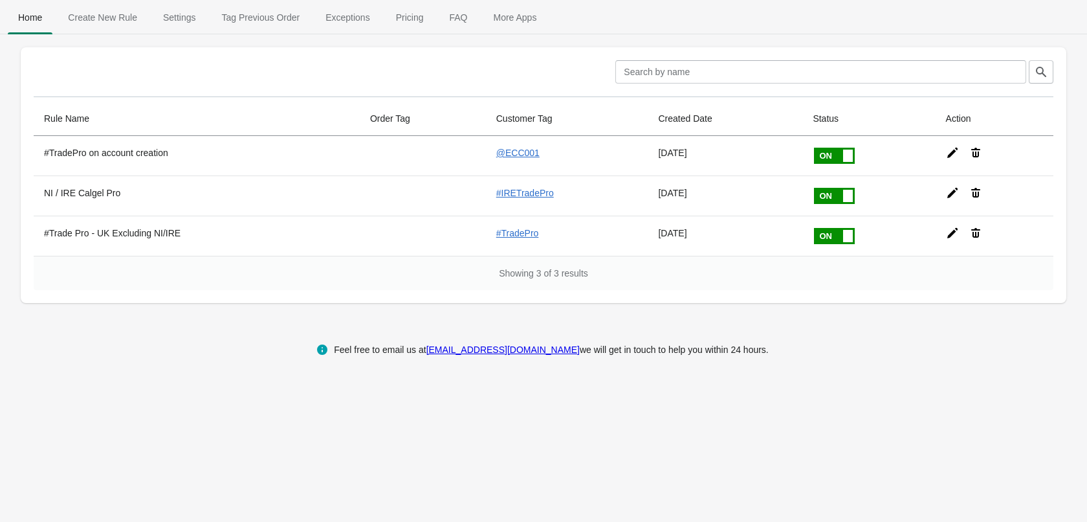
click at [289, 377] on div "Home Create New Rule Settings Tag Previous Order Exceptions Pricing FAQ More Ap…" at bounding box center [543, 261] width 1087 height 522
click at [90, 17] on span "Create New Rule" at bounding box center [103, 17] width 90 height 23
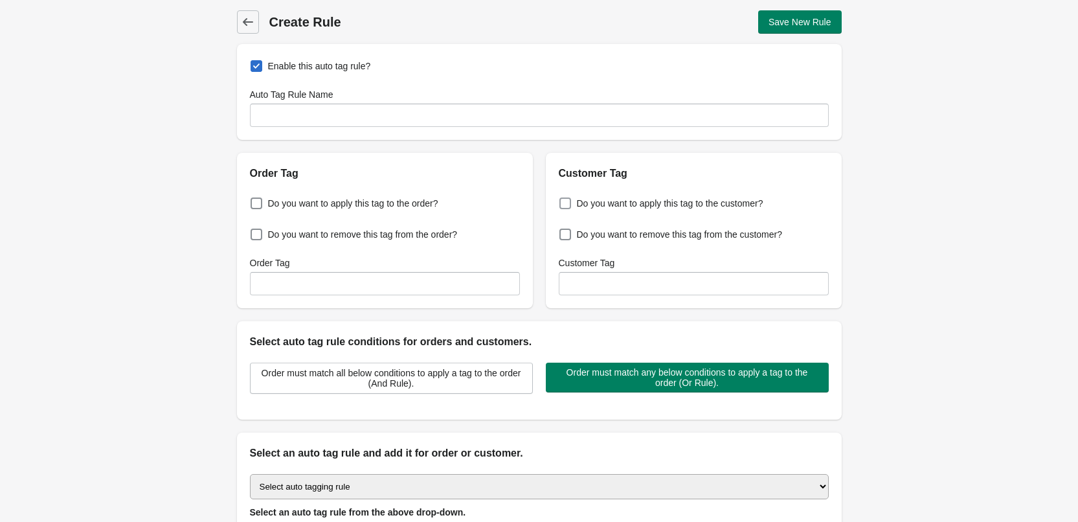
click at [561, 203] on span at bounding box center [565, 203] width 12 height 12
click at [562, 200] on input "Do you want to apply this tag to the customer?" at bounding box center [562, 199] width 1 height 1
checkbox input "true"
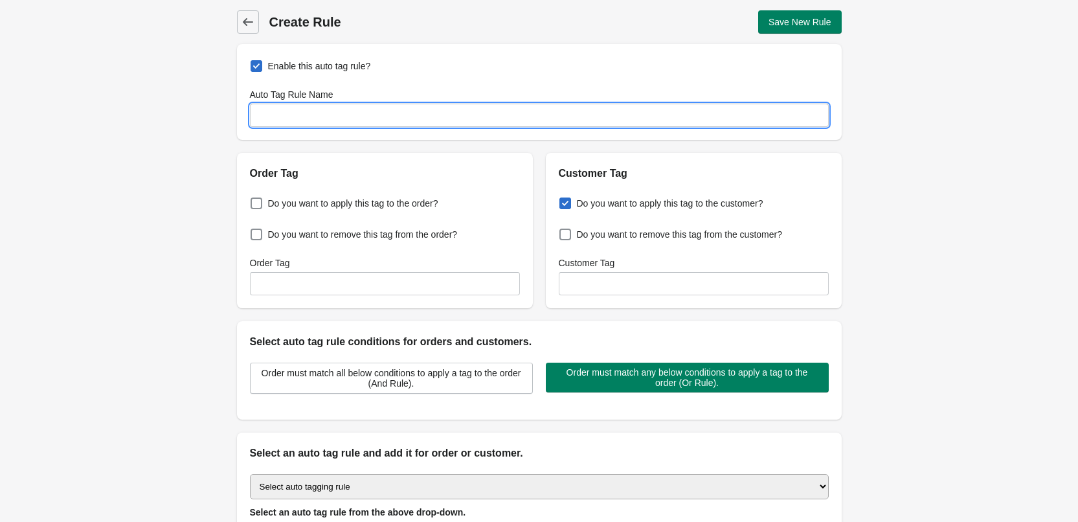
click at [390, 114] on input "Auto Tag Rule Name" at bounding box center [539, 115] width 579 height 23
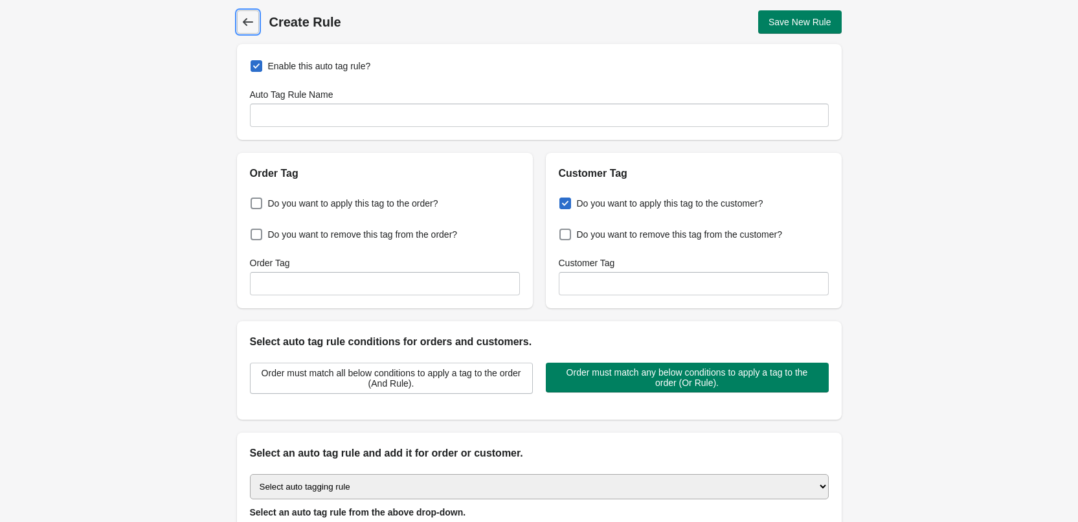
click at [252, 28] on span "Back" at bounding box center [248, 22] width 18 height 18
